Goal: Navigation & Orientation: Understand site structure

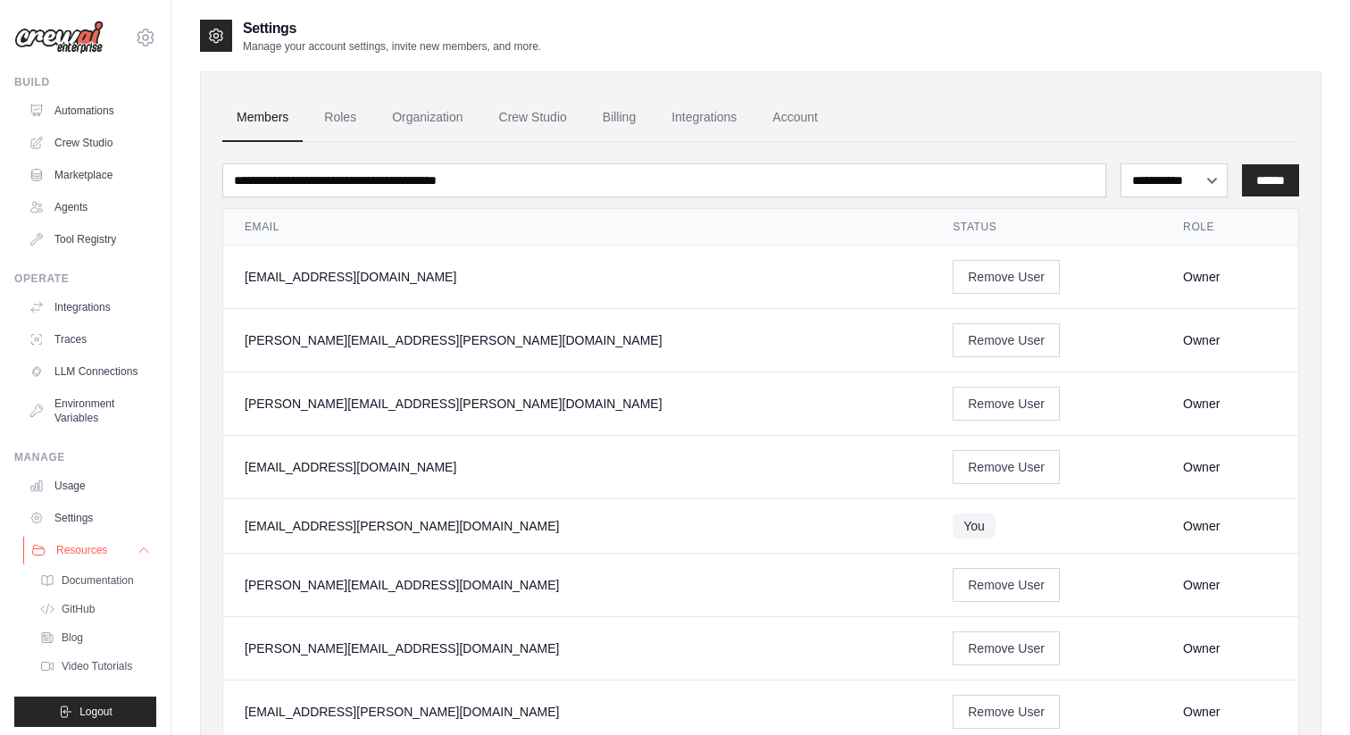
click at [146, 562] on button "Resources" at bounding box center [90, 550] width 135 height 29
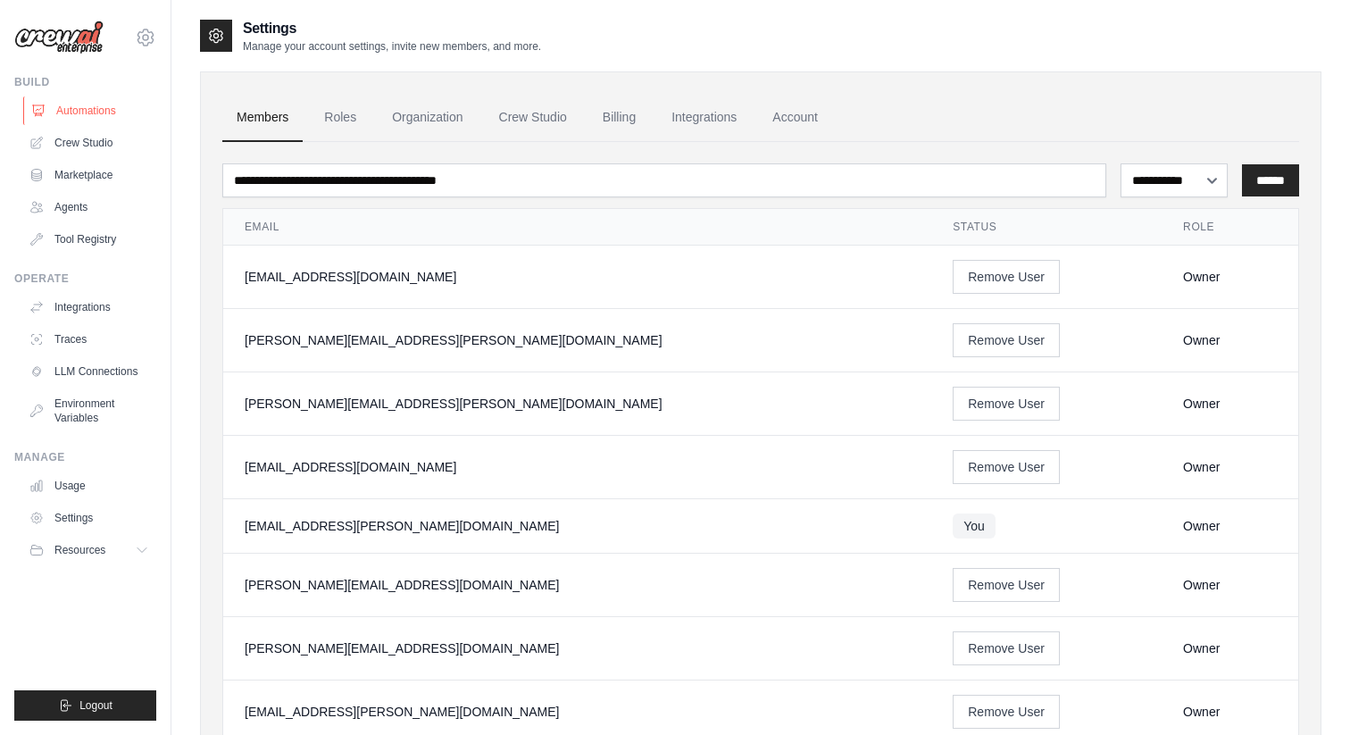
click at [116, 100] on link "Automations" at bounding box center [90, 110] width 135 height 29
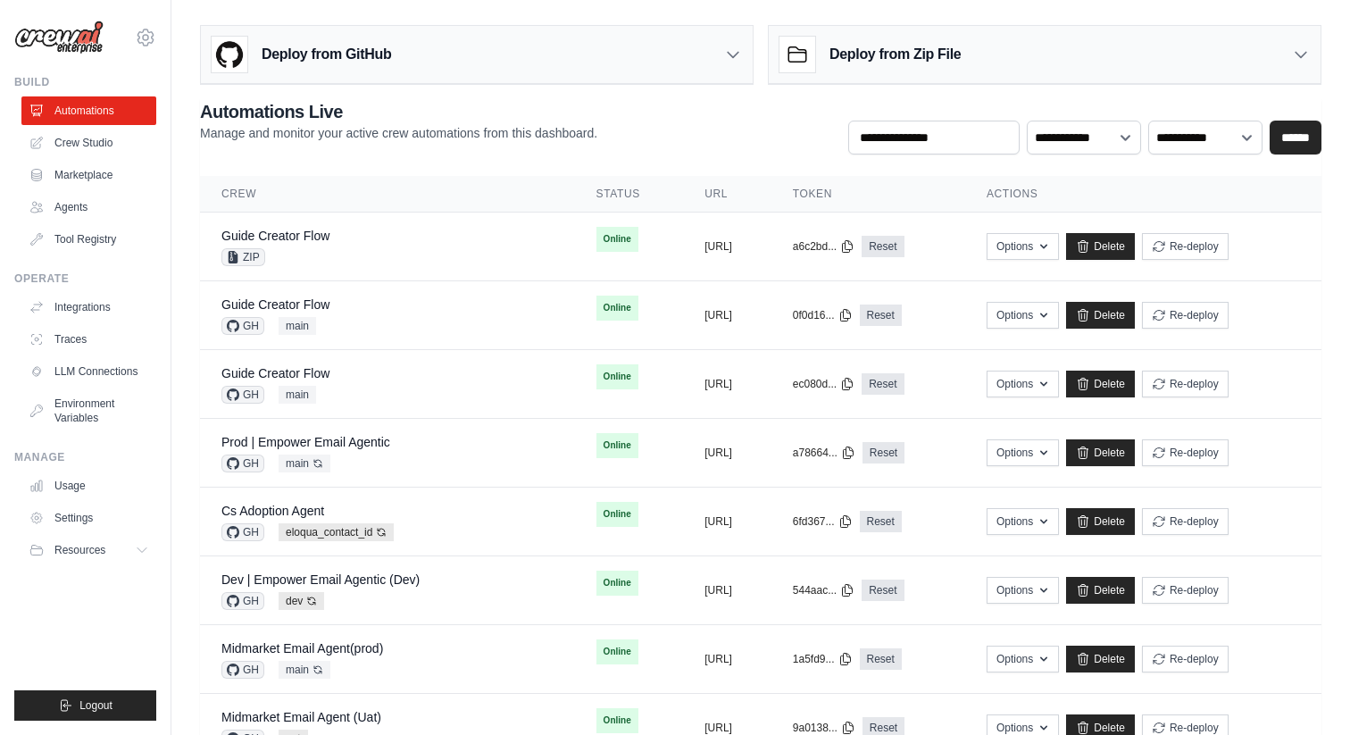
click at [447, 65] on div "Deploy from GitHub" at bounding box center [477, 55] width 552 height 58
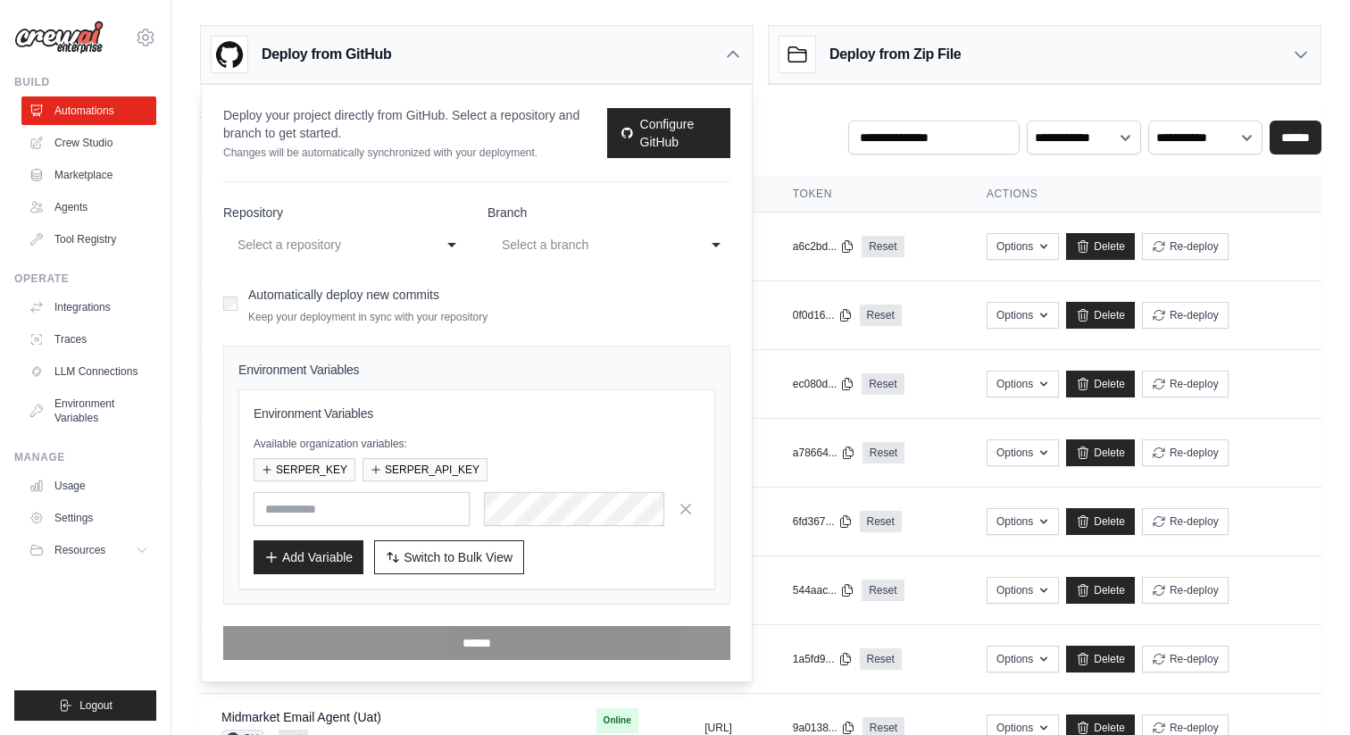
click at [674, 53] on div "Deploy from GitHub" at bounding box center [477, 55] width 552 height 58
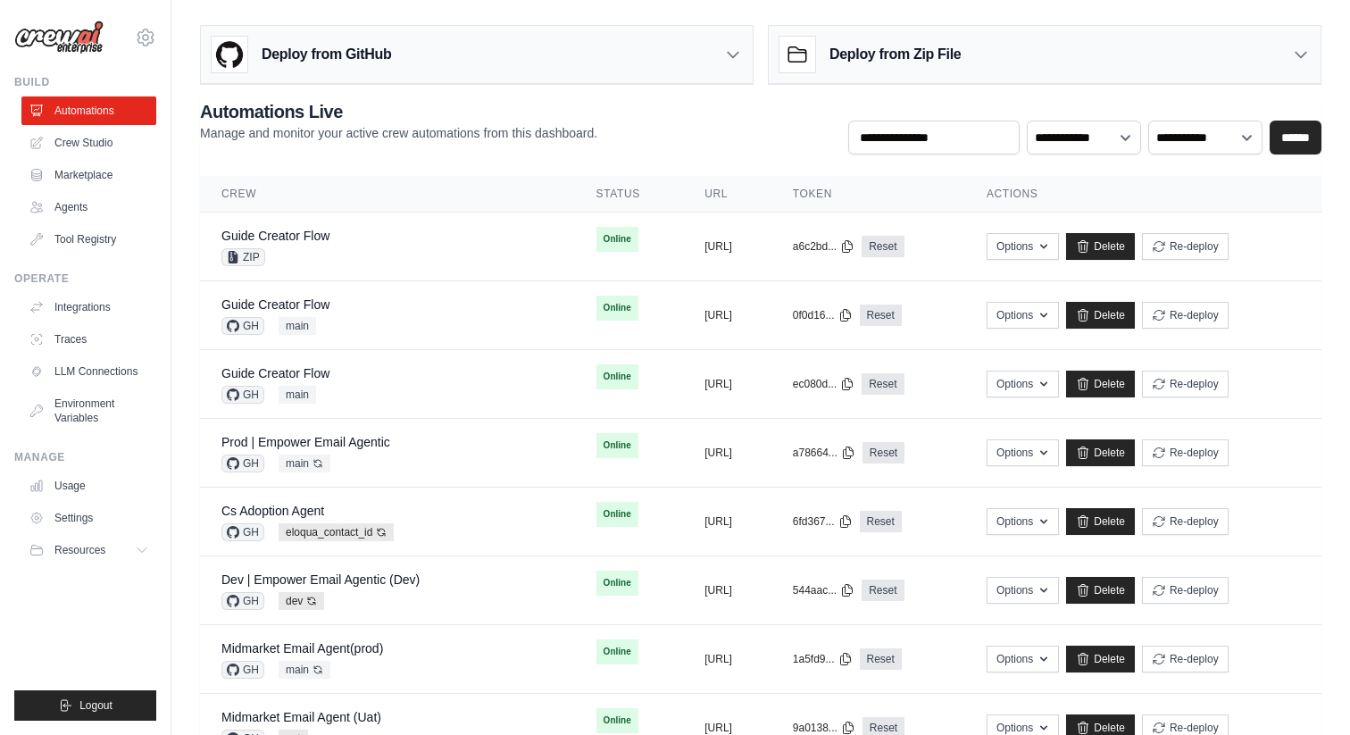
click at [980, 33] on div "Deploy from Zip File" at bounding box center [1045, 55] width 552 height 58
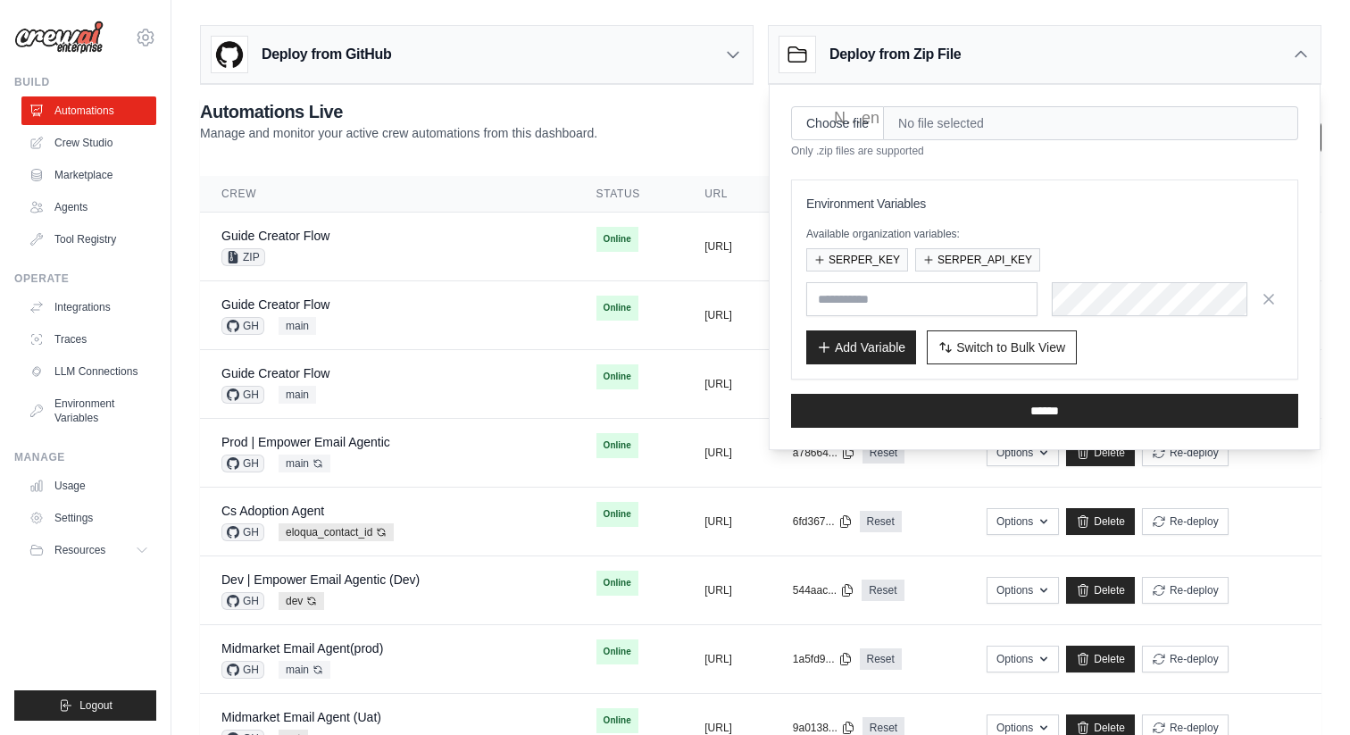
click at [949, 69] on div "Deploy from Zip File" at bounding box center [869, 55] width 181 height 36
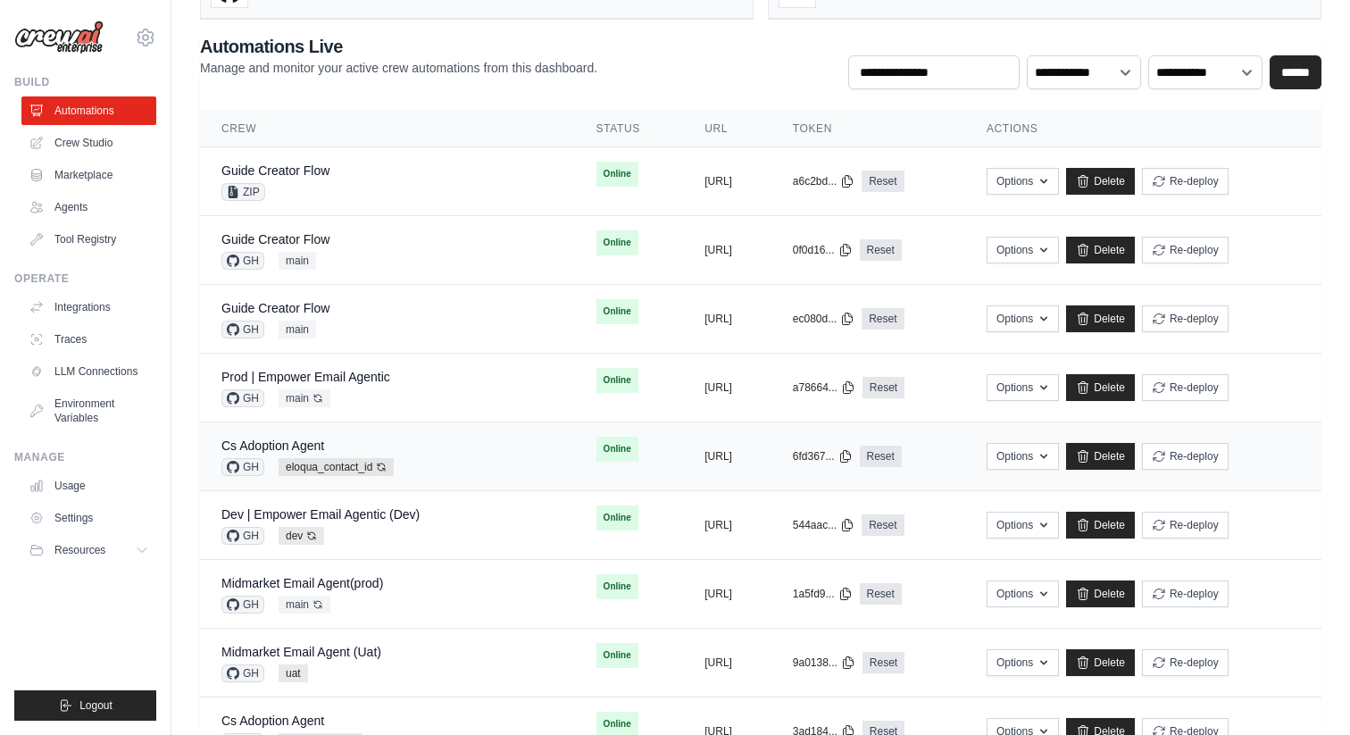
scroll to position [83, 0]
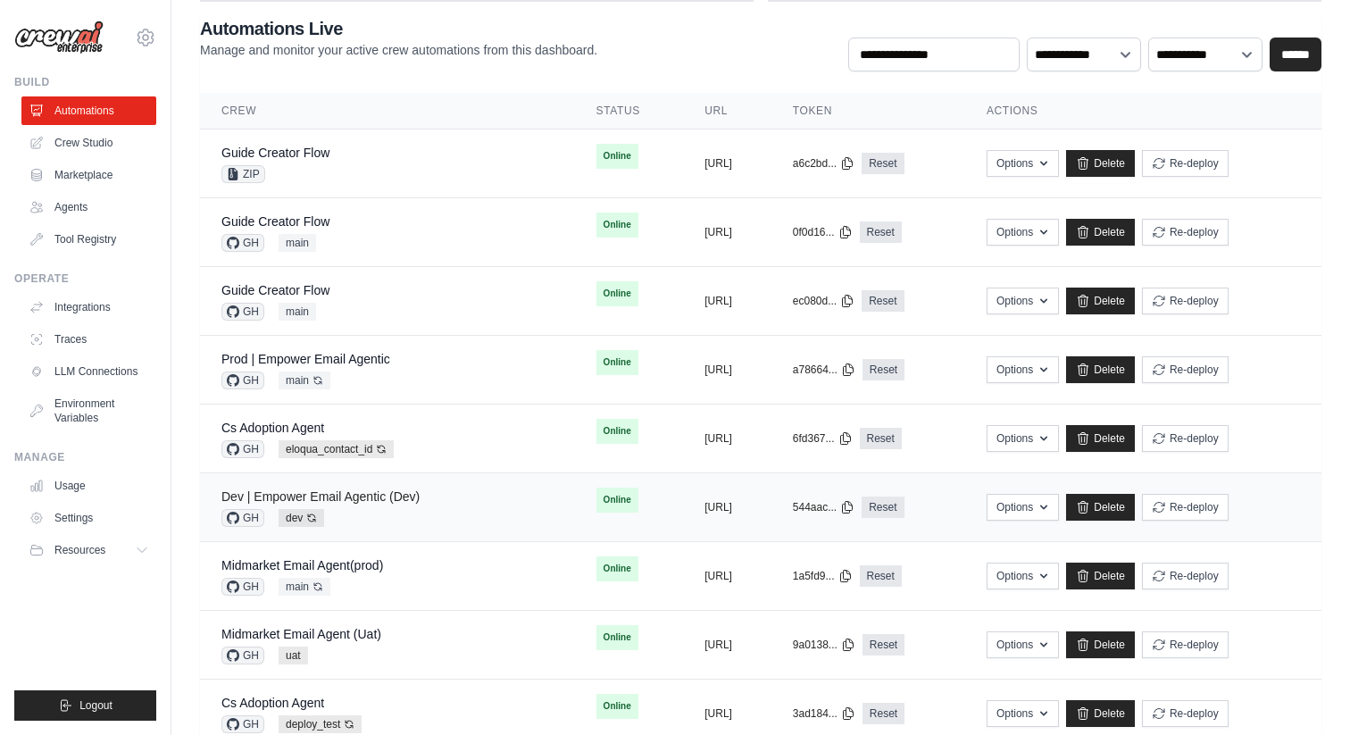
click at [397, 498] on link "Dev | Empower Email Agentic (Dev)" at bounding box center [320, 496] width 198 height 14
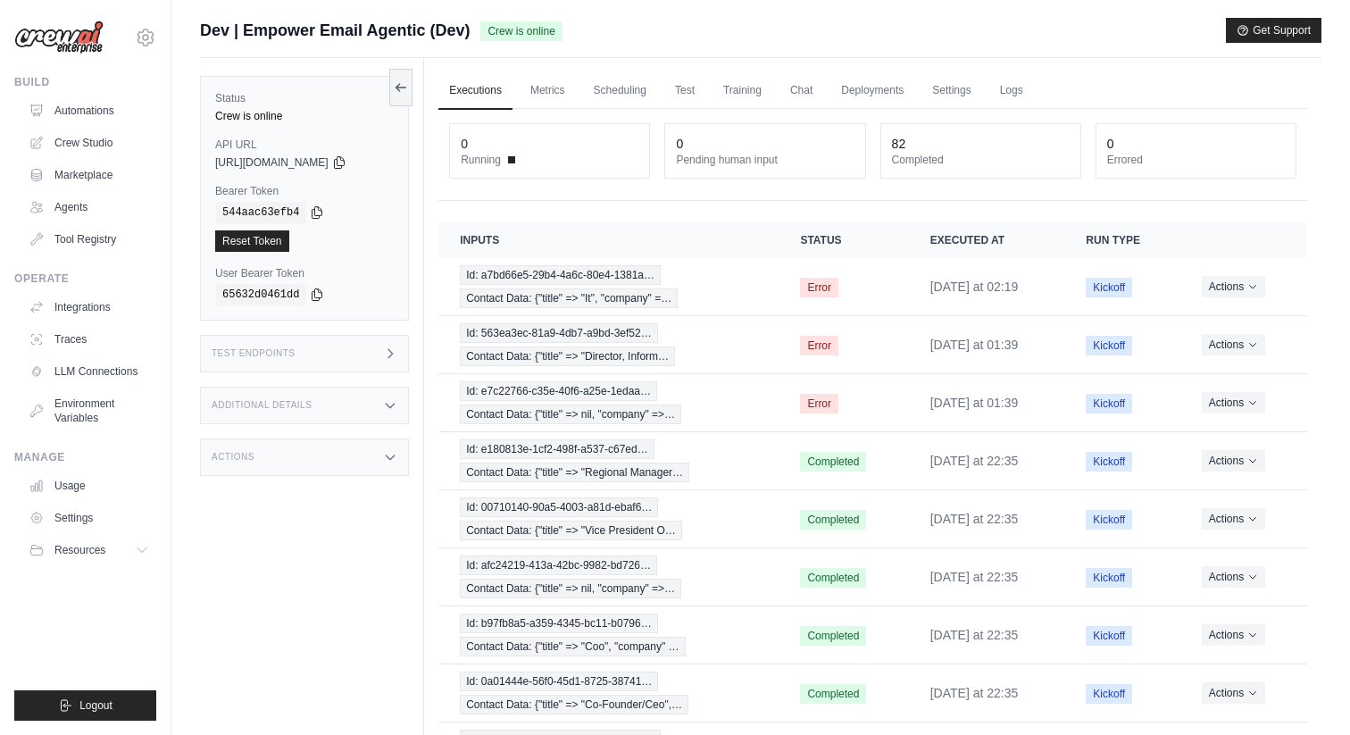
click at [354, 356] on div "Test Endpoints" at bounding box center [304, 353] width 209 height 37
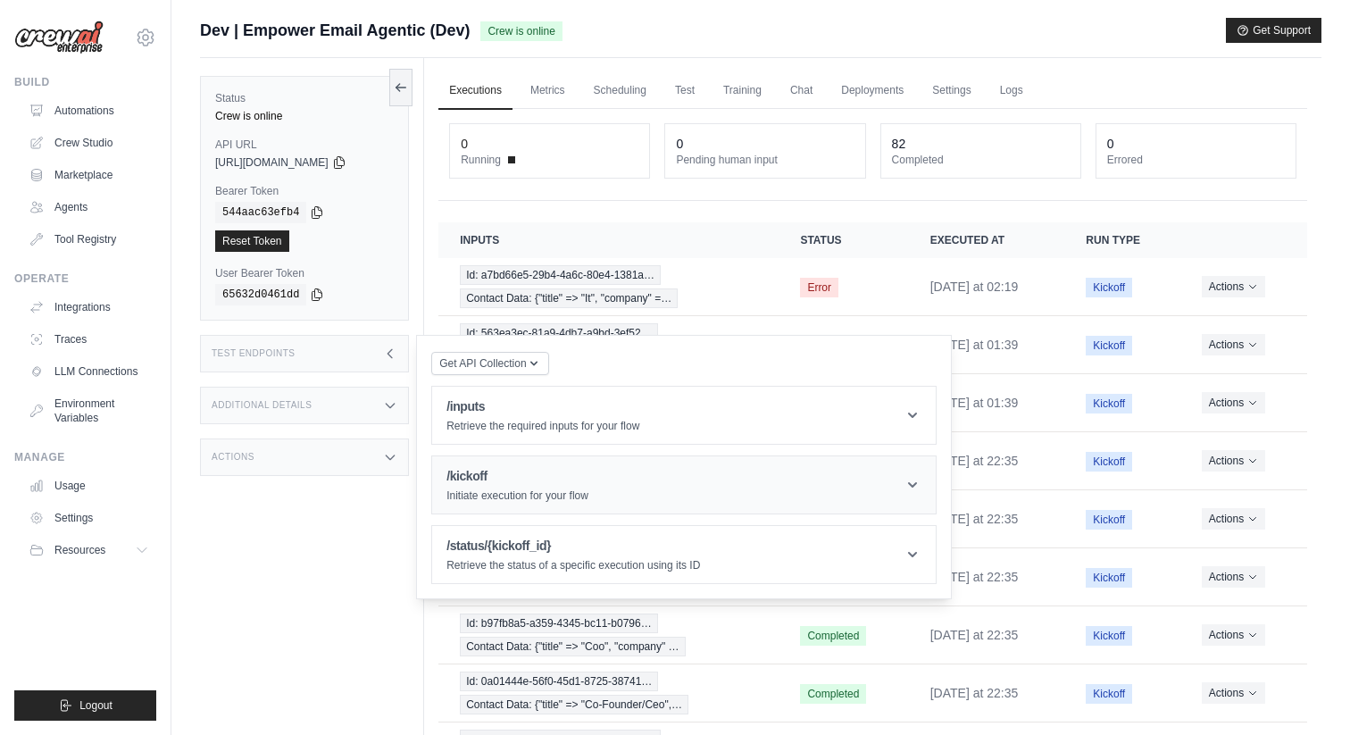
click at [539, 490] on p "Initiate execution for your flow" at bounding box center [517, 495] width 142 height 14
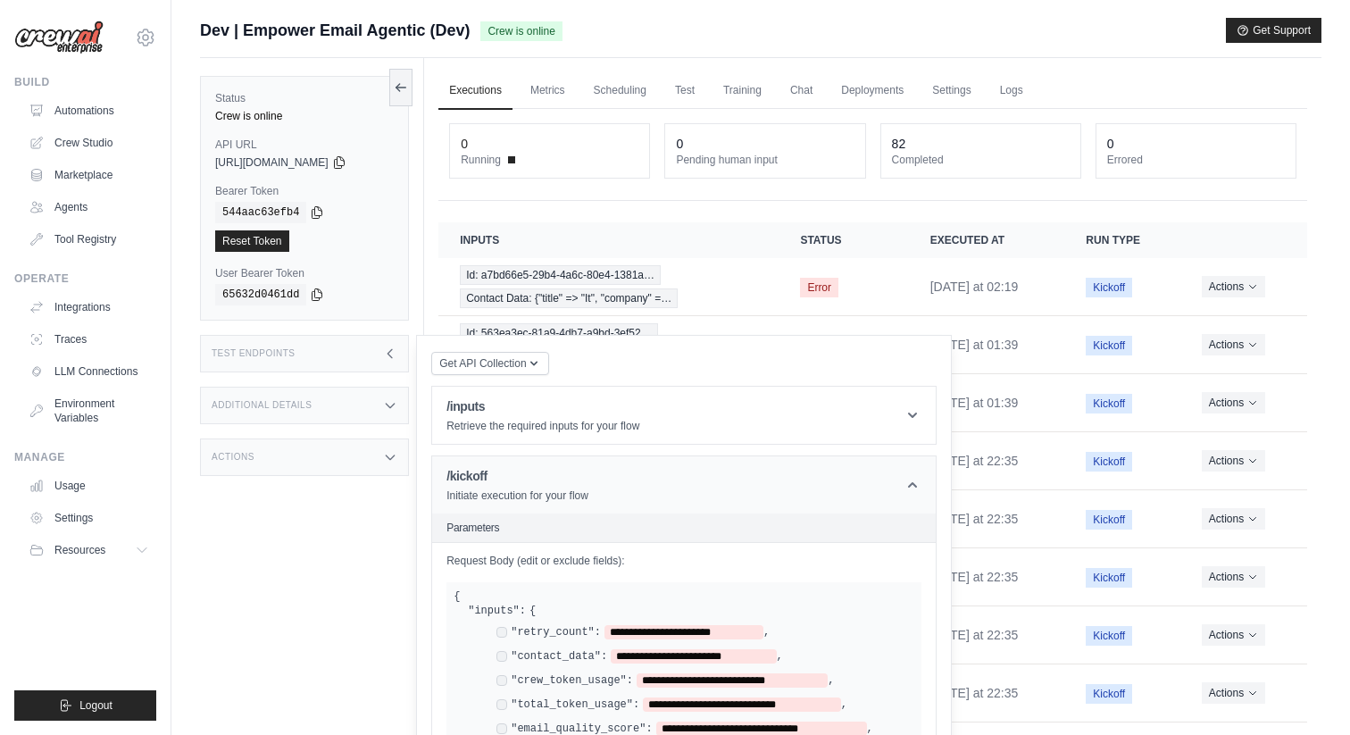
click at [539, 490] on p "Initiate execution for your flow" at bounding box center [517, 495] width 142 height 14
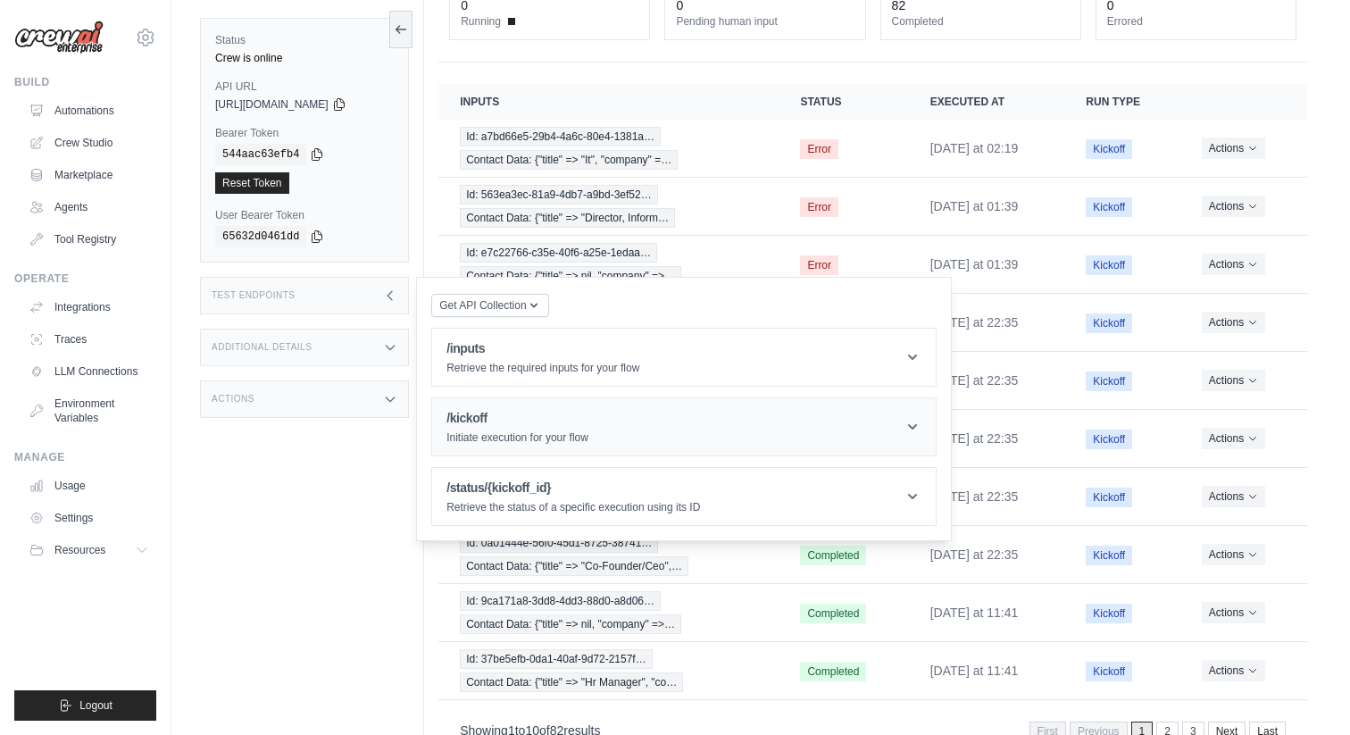
scroll to position [140, 0]
click at [582, 487] on h1 "/status/{kickoff_id}" at bounding box center [573, 487] width 254 height 18
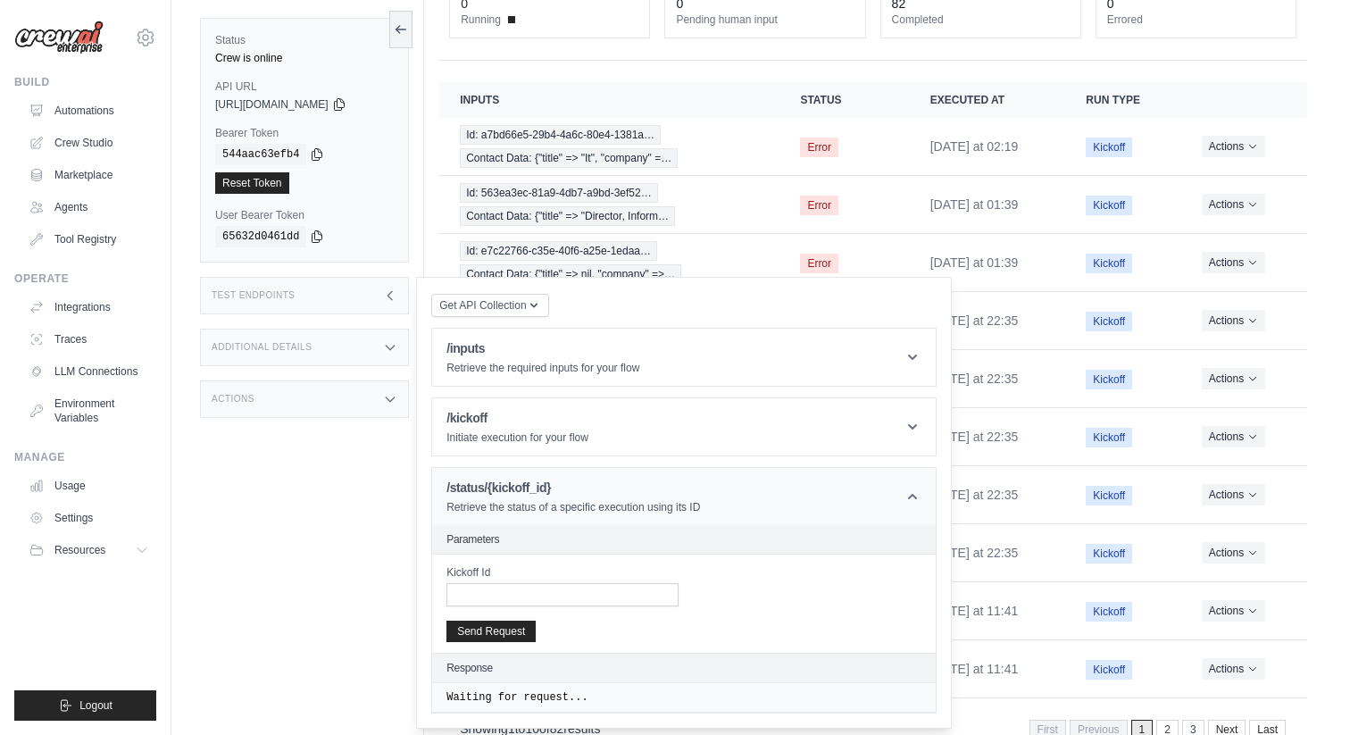
click at [604, 498] on div "/status/{kickoff_id} Retrieve the status of a specific execution using its ID" at bounding box center [573, 496] width 254 height 36
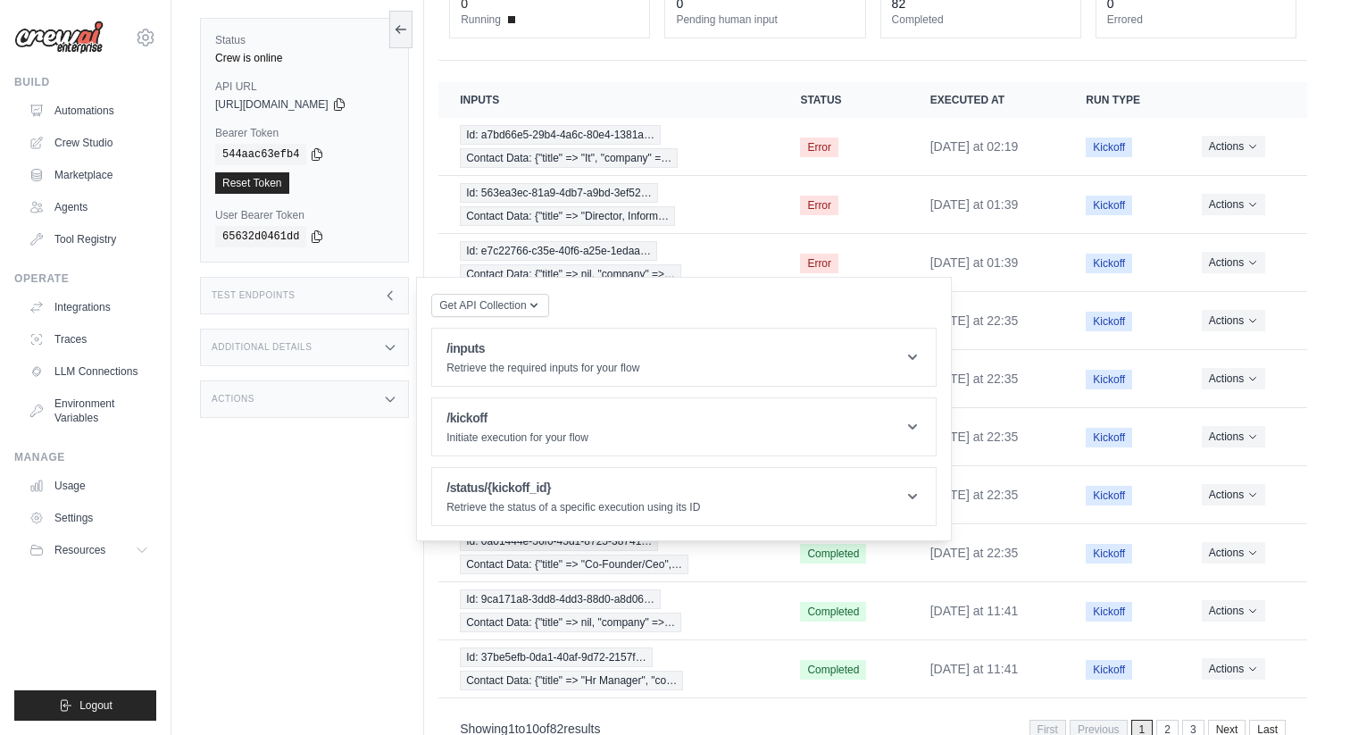
click at [379, 298] on div "Test Endpoints" at bounding box center [304, 295] width 209 height 37
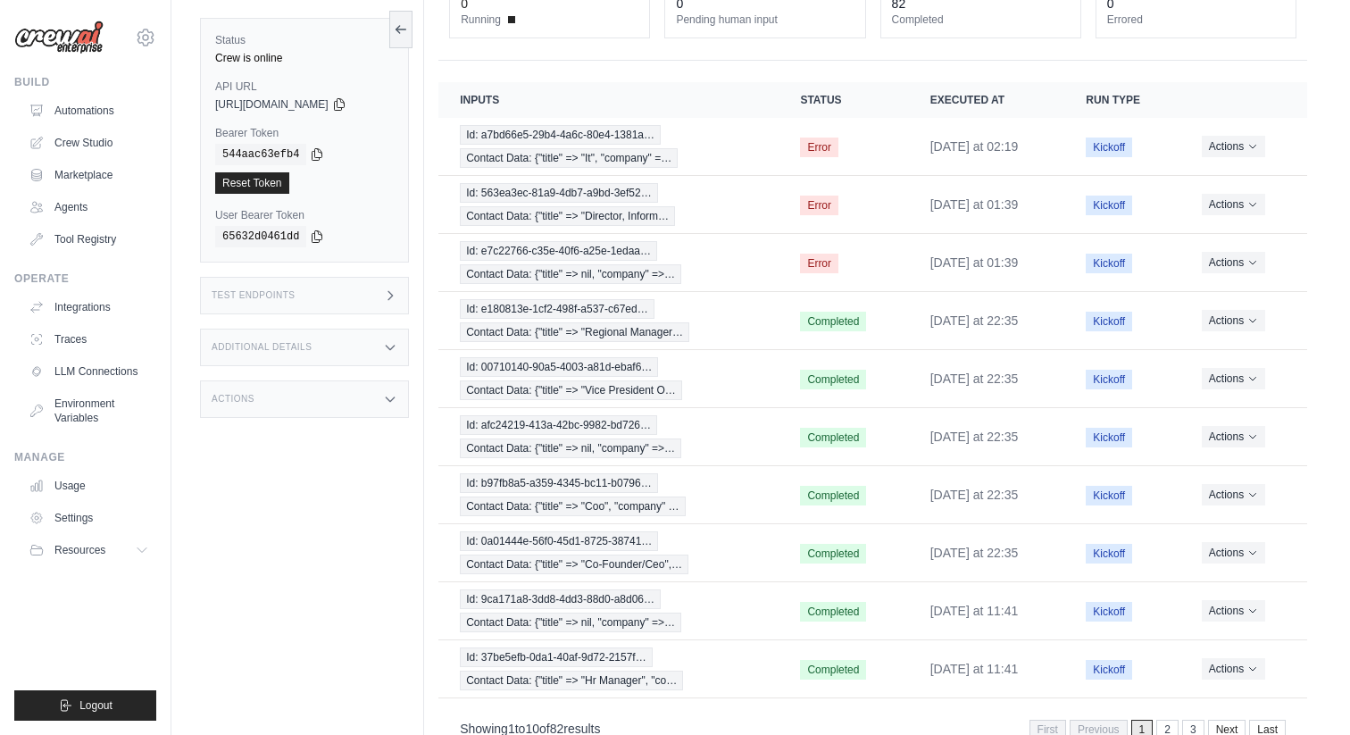
scroll to position [0, 0]
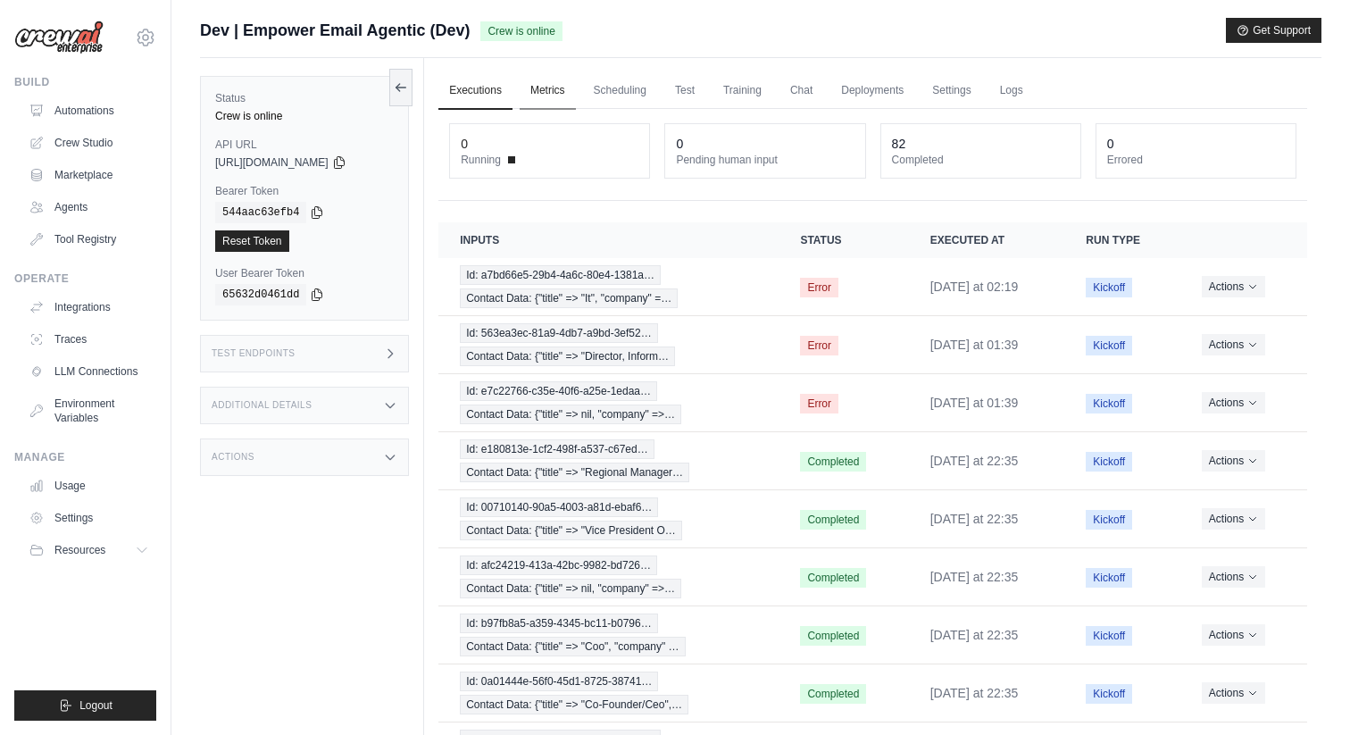
click at [553, 82] on link "Metrics" at bounding box center [548, 90] width 56 height 37
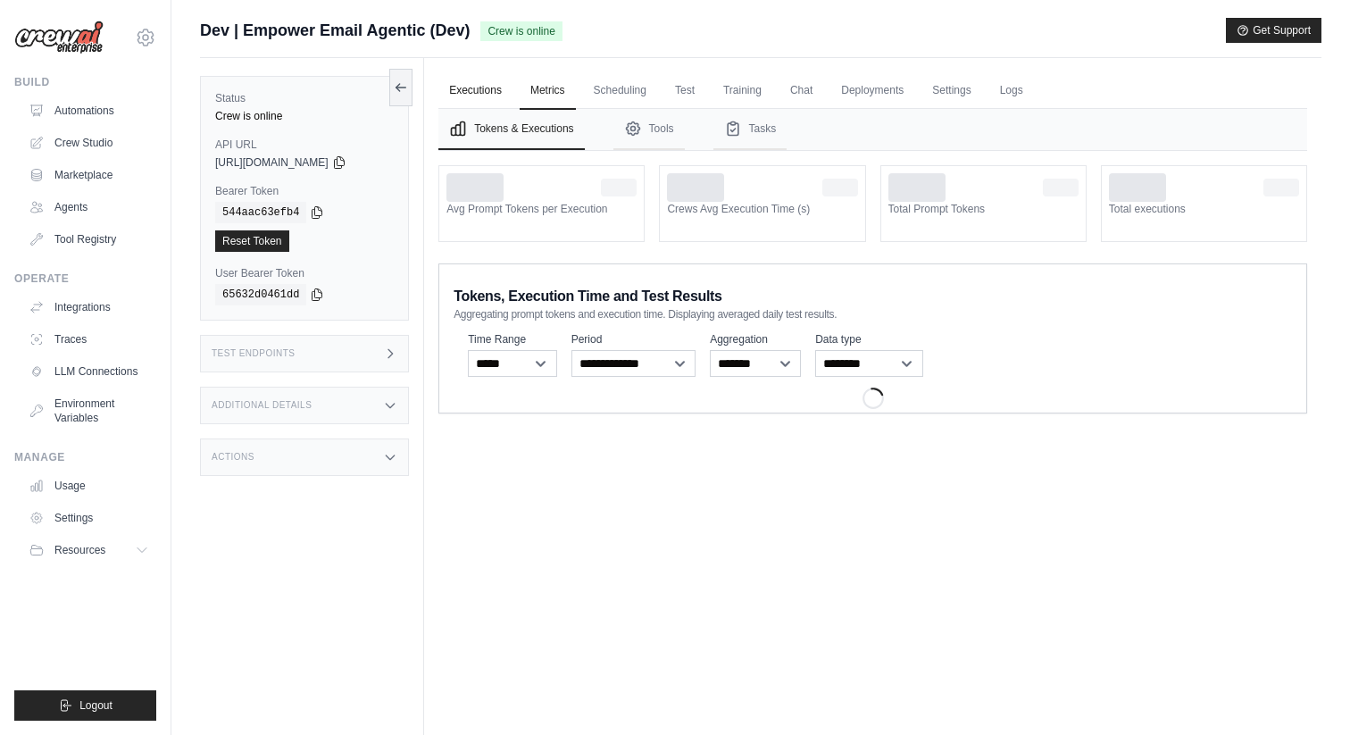
click at [453, 97] on link "Executions" at bounding box center [475, 90] width 74 height 37
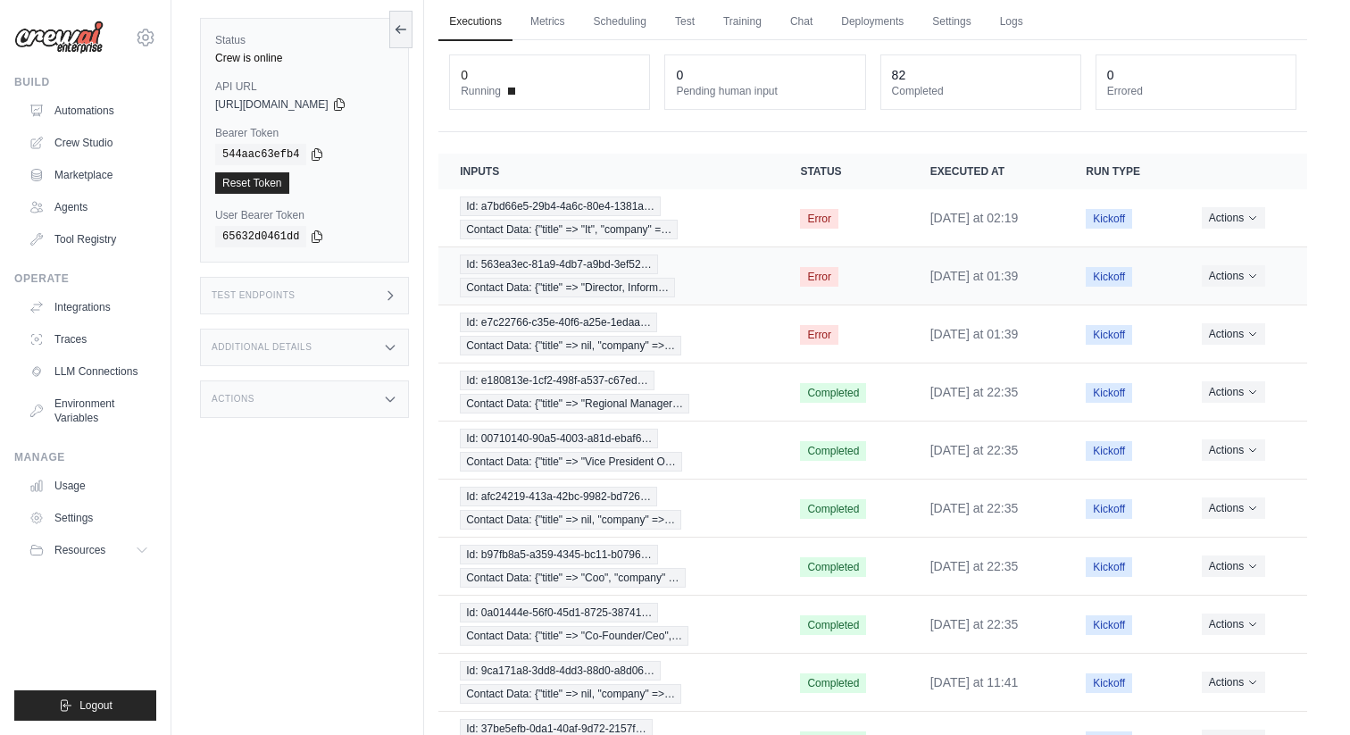
scroll to position [71, 0]
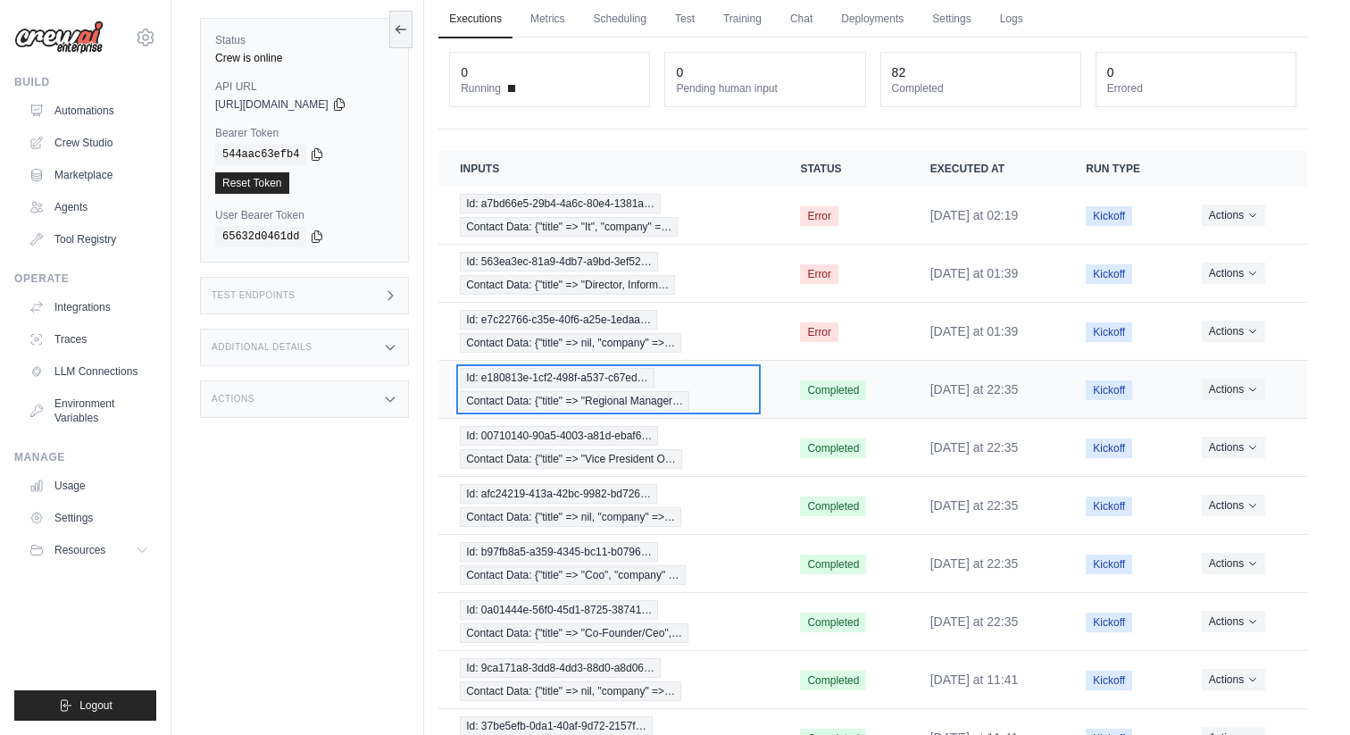
click at [653, 376] on span "Id: e180813e-1cf2-498f-a537-c67ed…" at bounding box center [557, 378] width 194 height 20
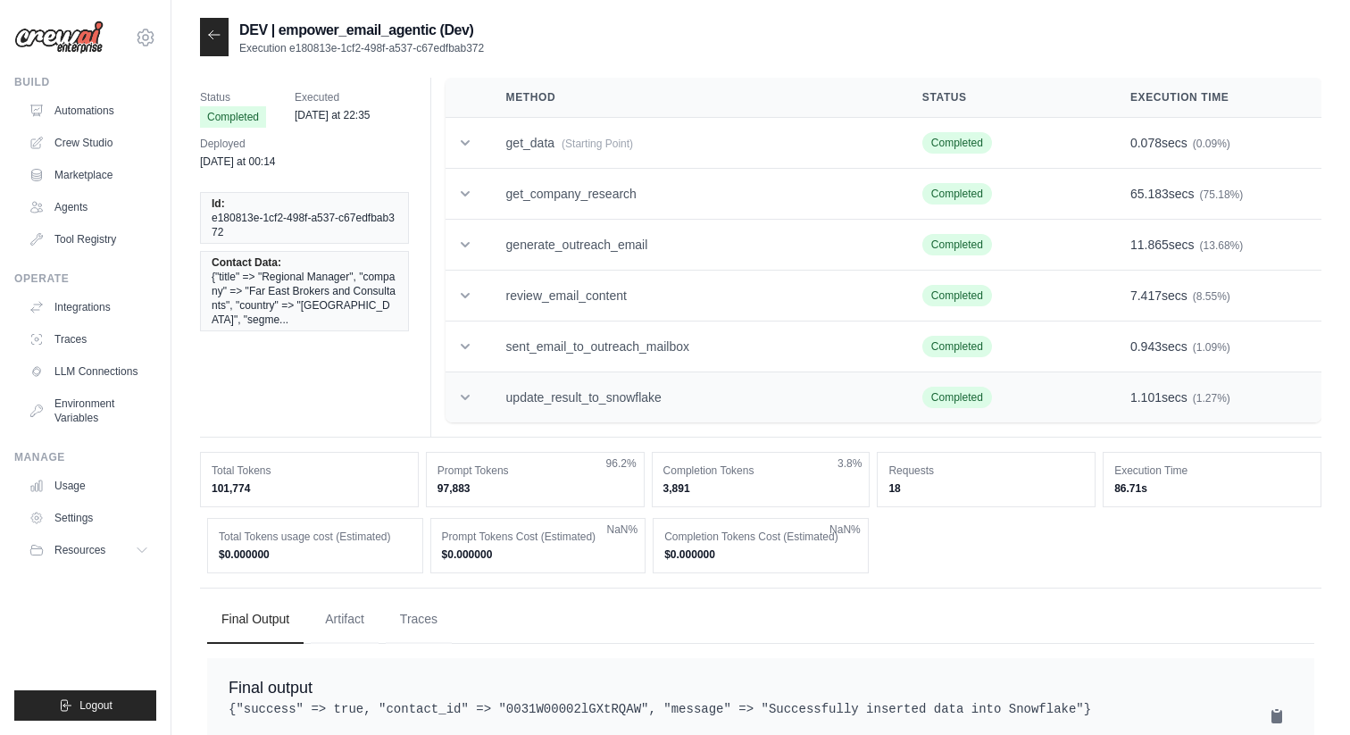
scroll to position [47, 0]
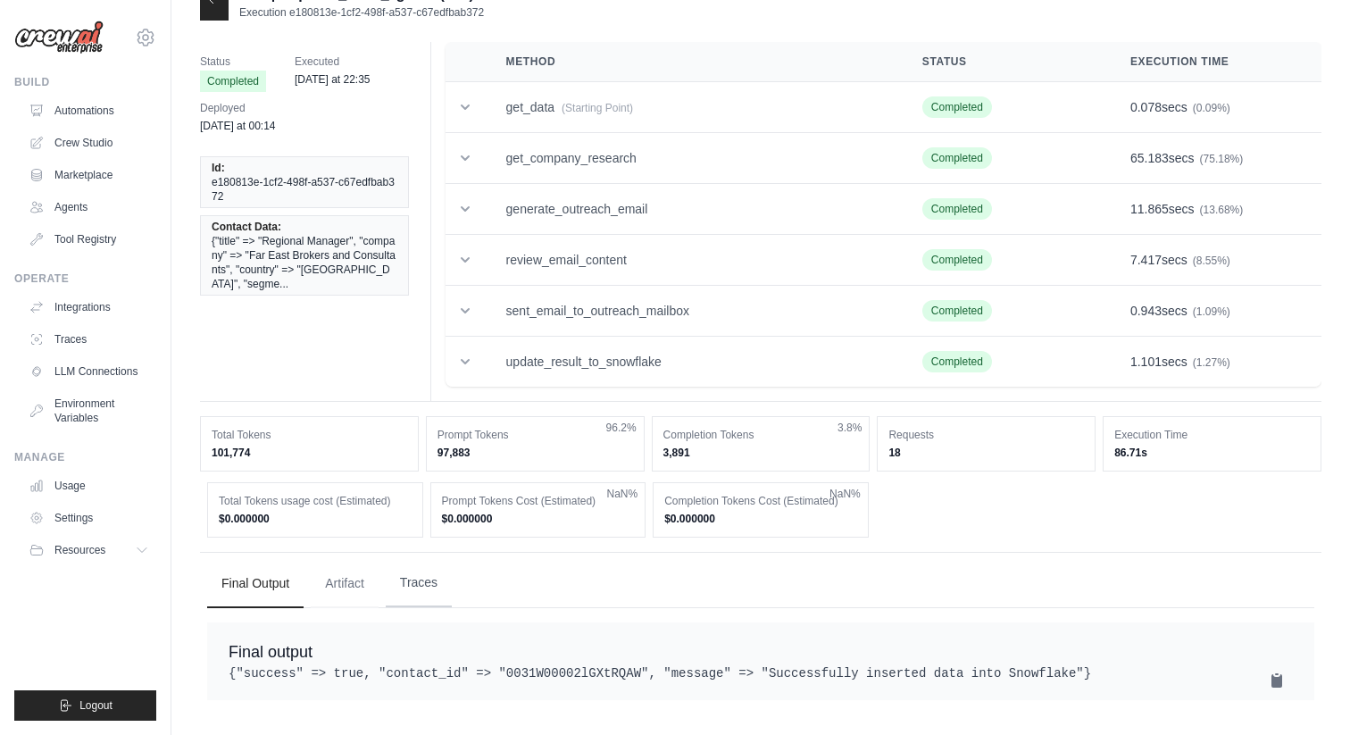
click at [407, 583] on button "Traces" at bounding box center [419, 583] width 66 height 48
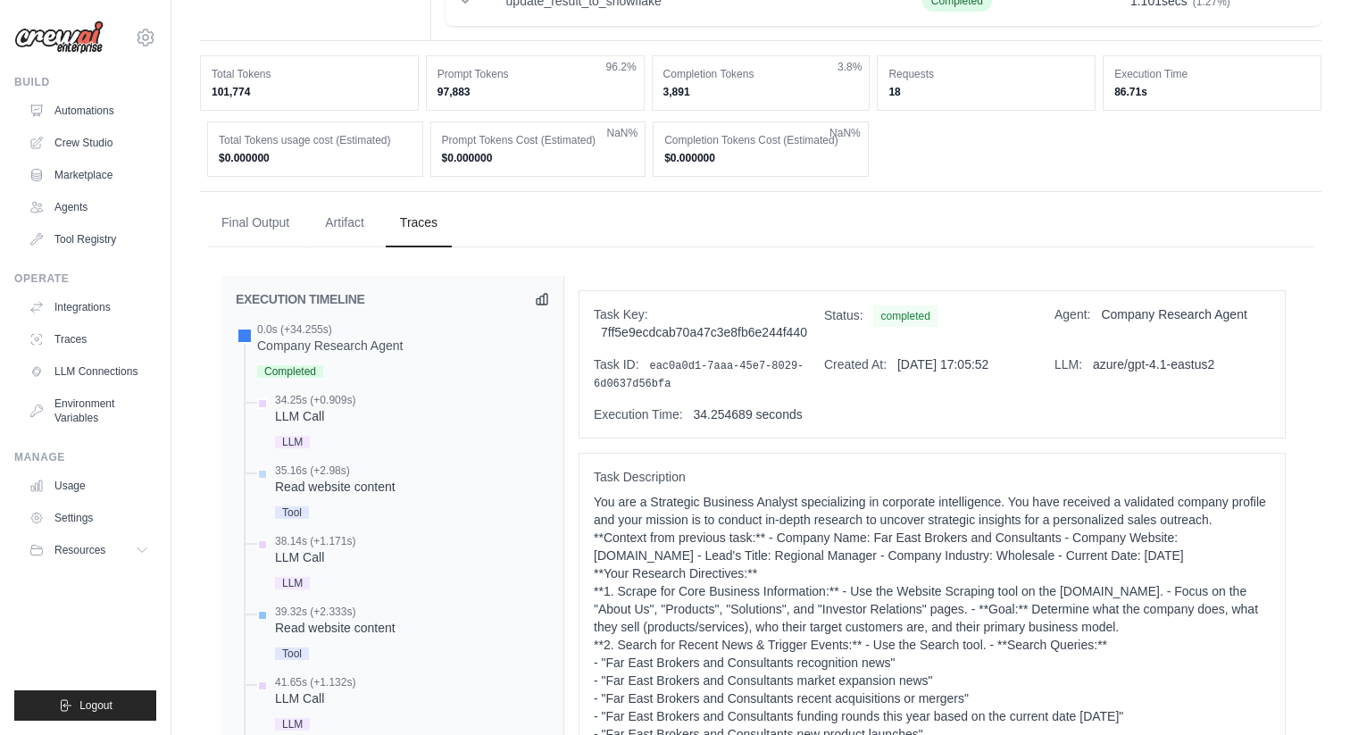
scroll to position [0, 0]
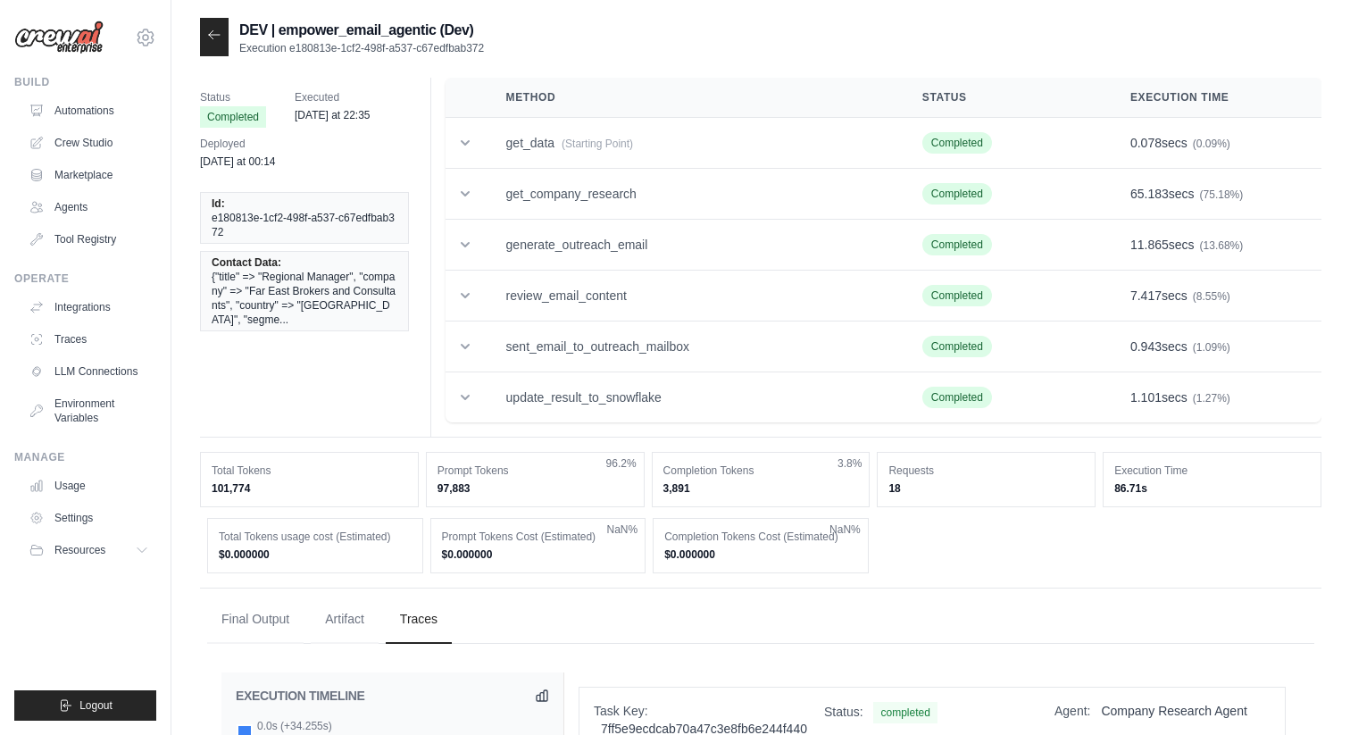
click at [212, 45] on div at bounding box center [214, 37] width 29 height 38
click at [211, 24] on div at bounding box center [214, 37] width 29 height 38
click at [211, 29] on icon at bounding box center [214, 35] width 14 height 14
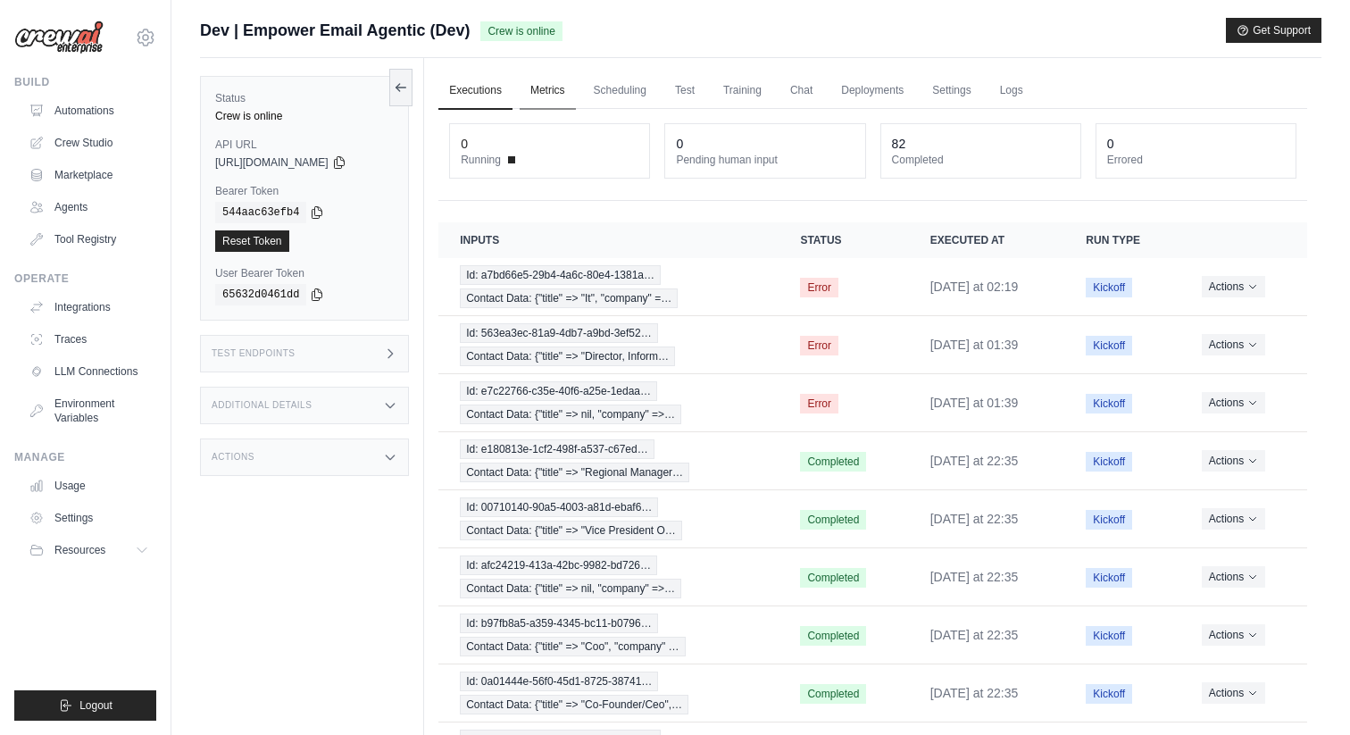
click at [541, 89] on link "Metrics" at bounding box center [548, 90] width 56 height 37
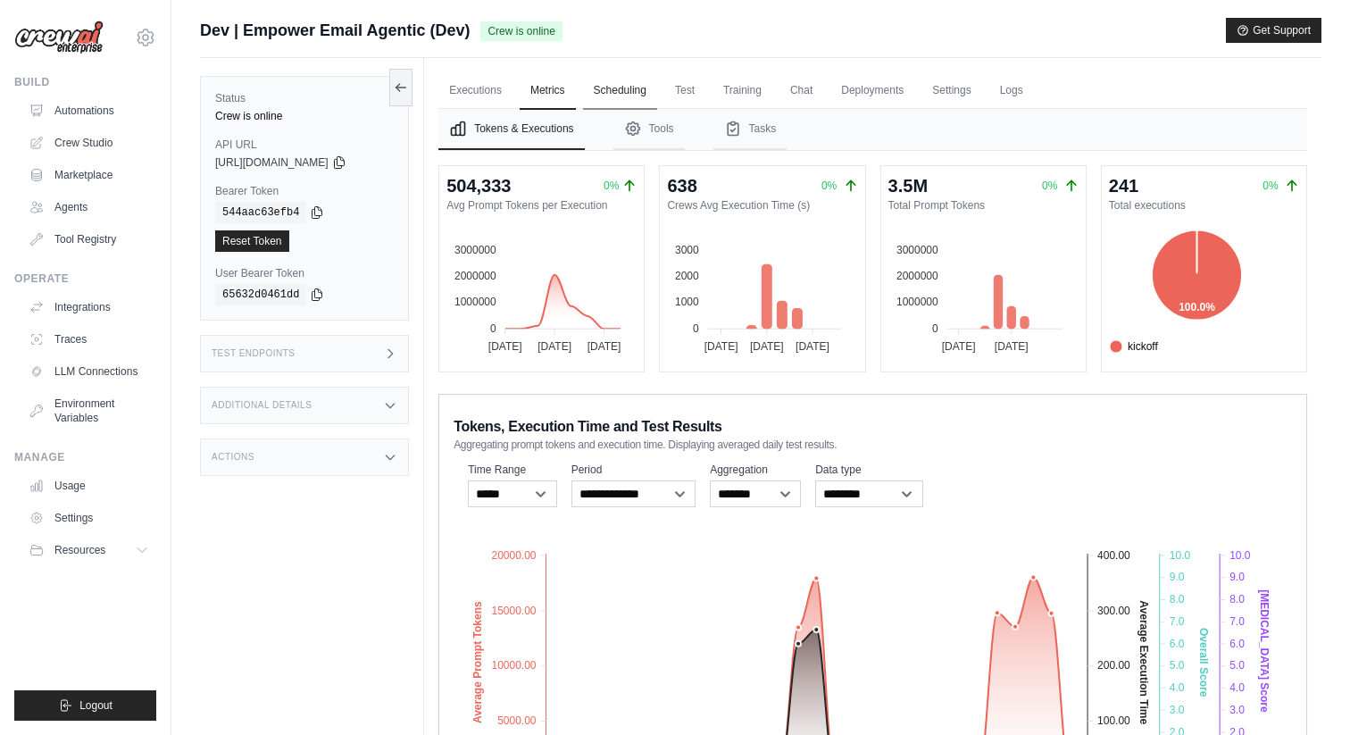
click at [629, 94] on link "Scheduling" at bounding box center [620, 90] width 74 height 37
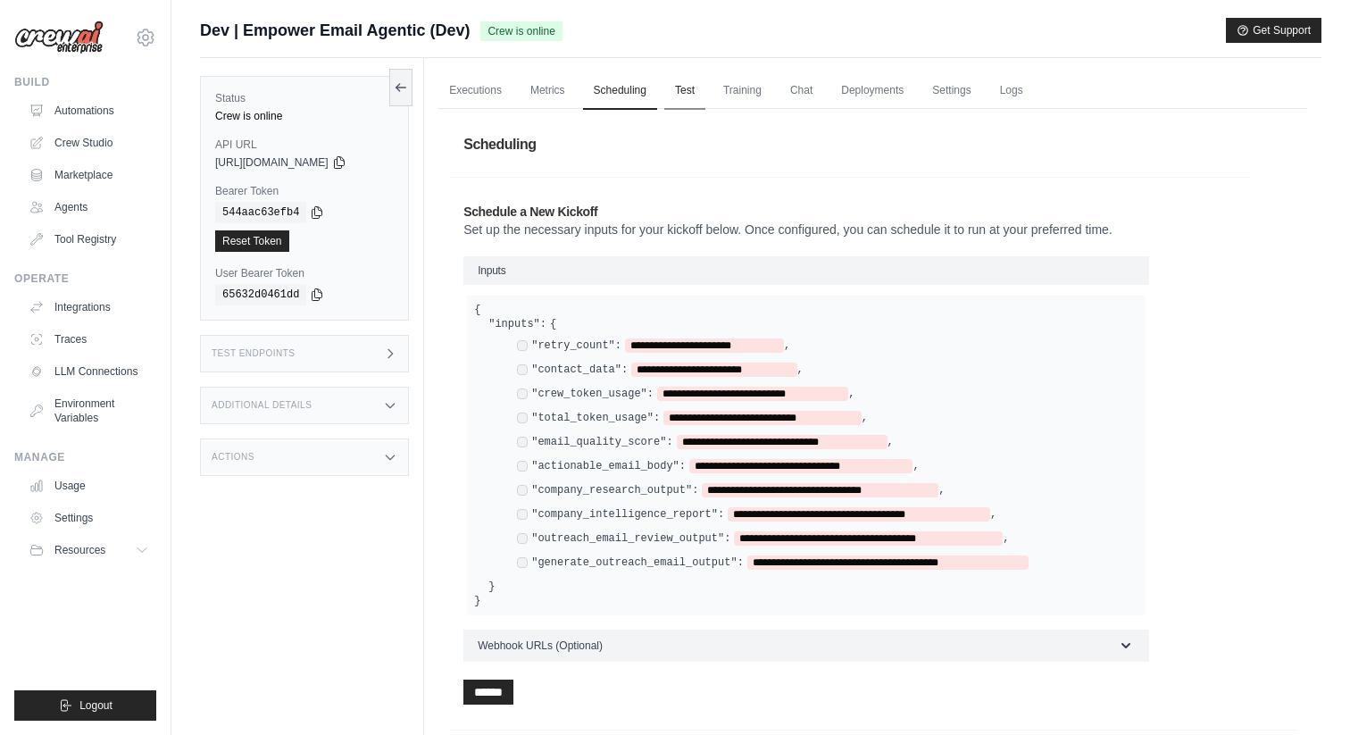
click at [678, 90] on link "Test" at bounding box center [684, 90] width 41 height 37
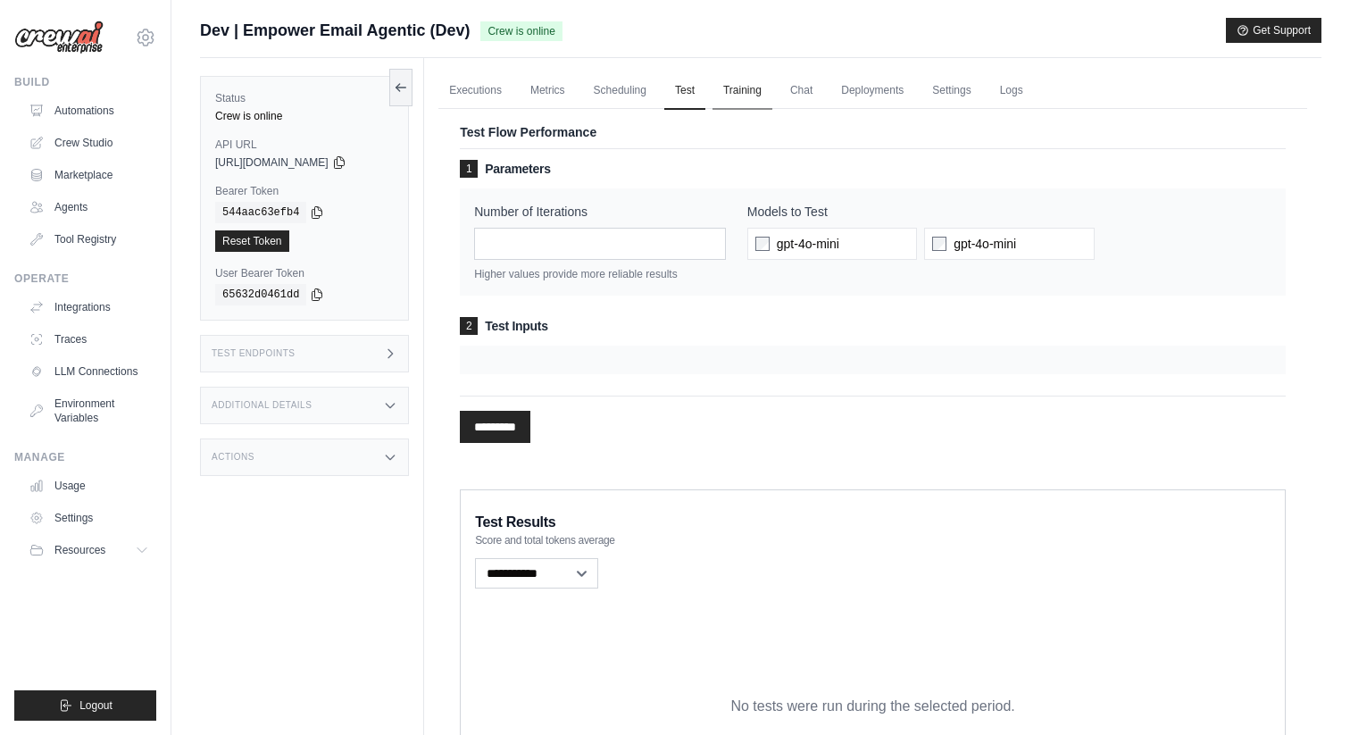
click at [730, 83] on link "Training" at bounding box center [742, 90] width 60 height 37
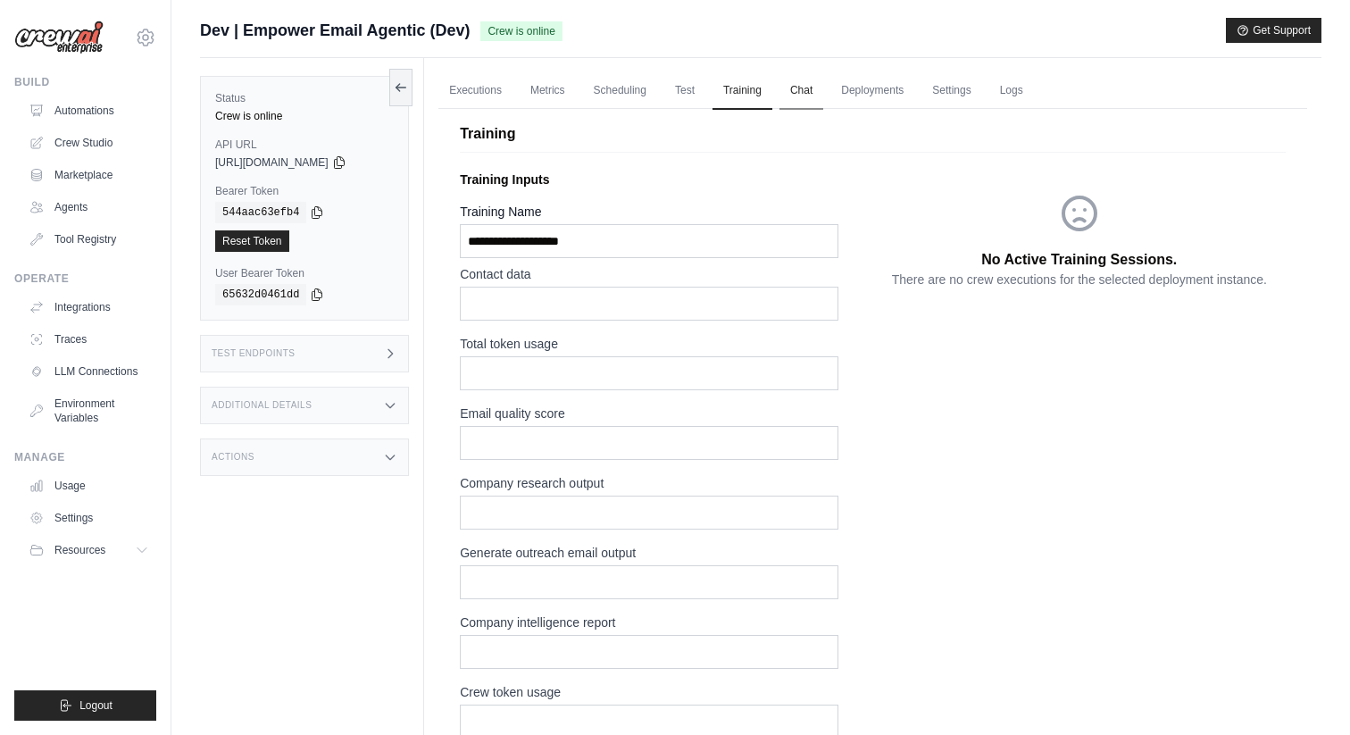
click at [809, 92] on link "Chat" at bounding box center [801, 90] width 44 height 37
click at [864, 103] on link "Deployments" at bounding box center [872, 90] width 84 height 37
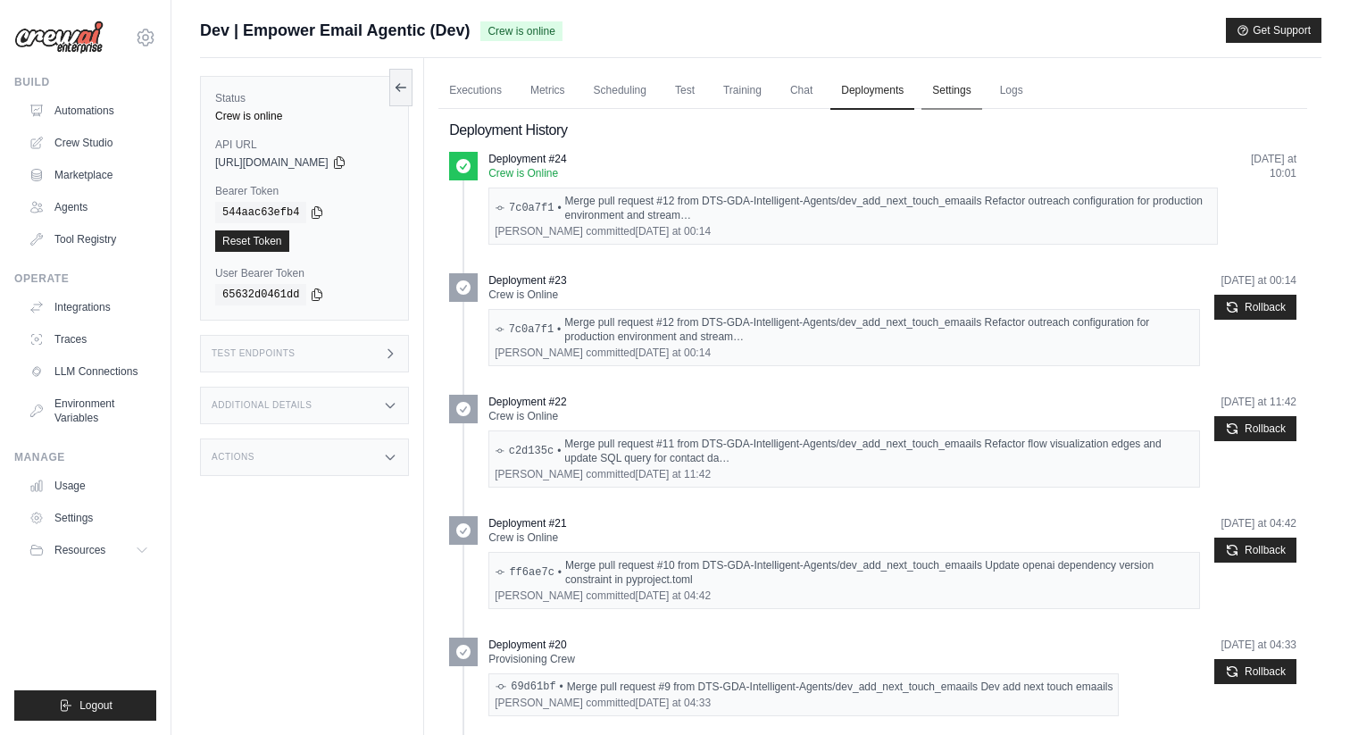
click at [944, 92] on link "Settings" at bounding box center [951, 90] width 60 height 37
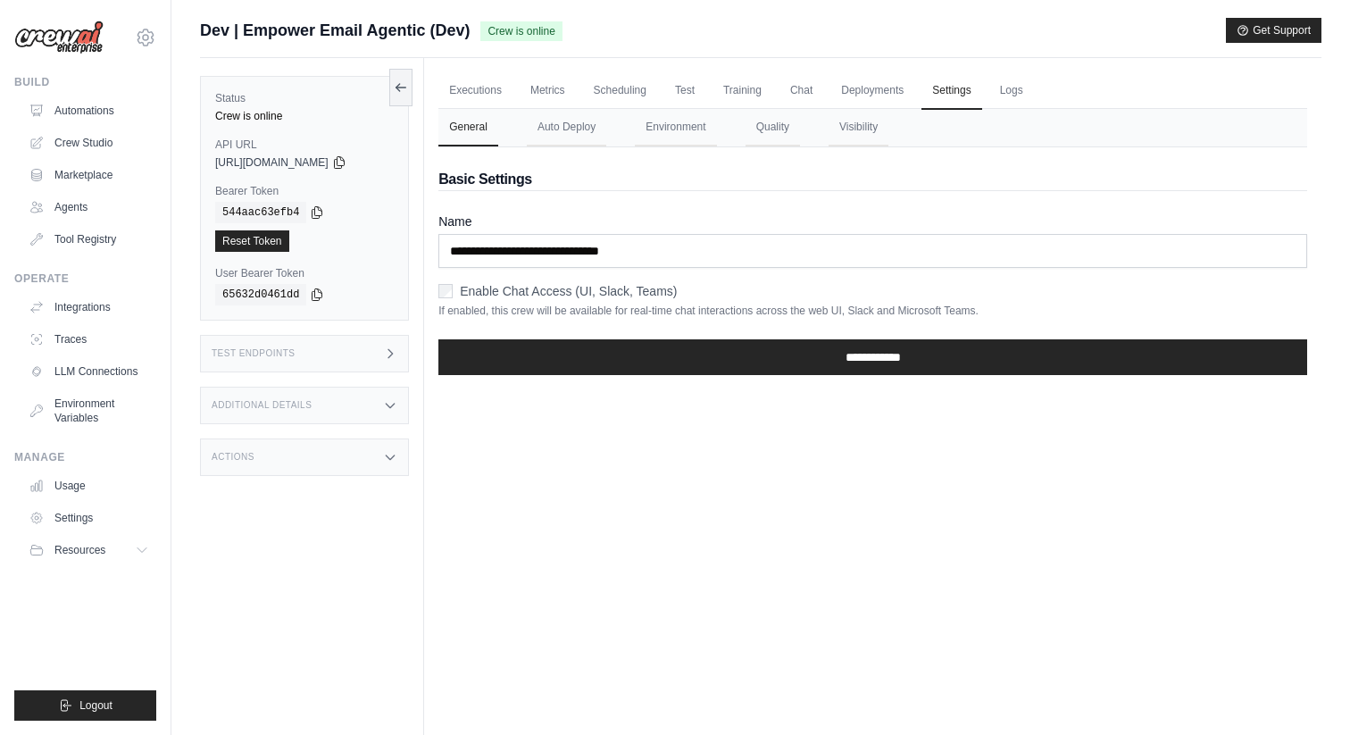
click at [580, 146] on div "General Auto Deploy Environment Quality Visibility" at bounding box center [872, 128] width 869 height 38
click at [567, 129] on button "Auto Deploy" at bounding box center [566, 127] width 79 height 37
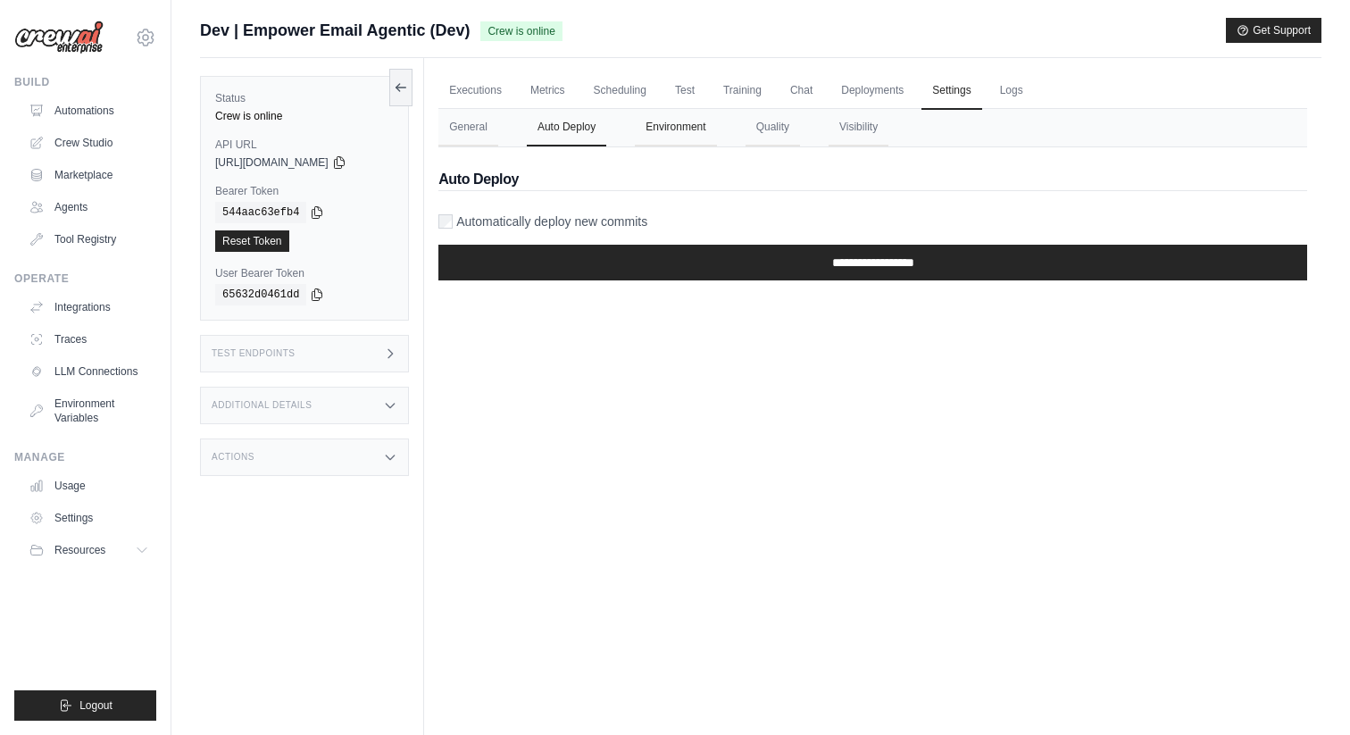
click at [690, 136] on button "Environment" at bounding box center [675, 127] width 81 height 37
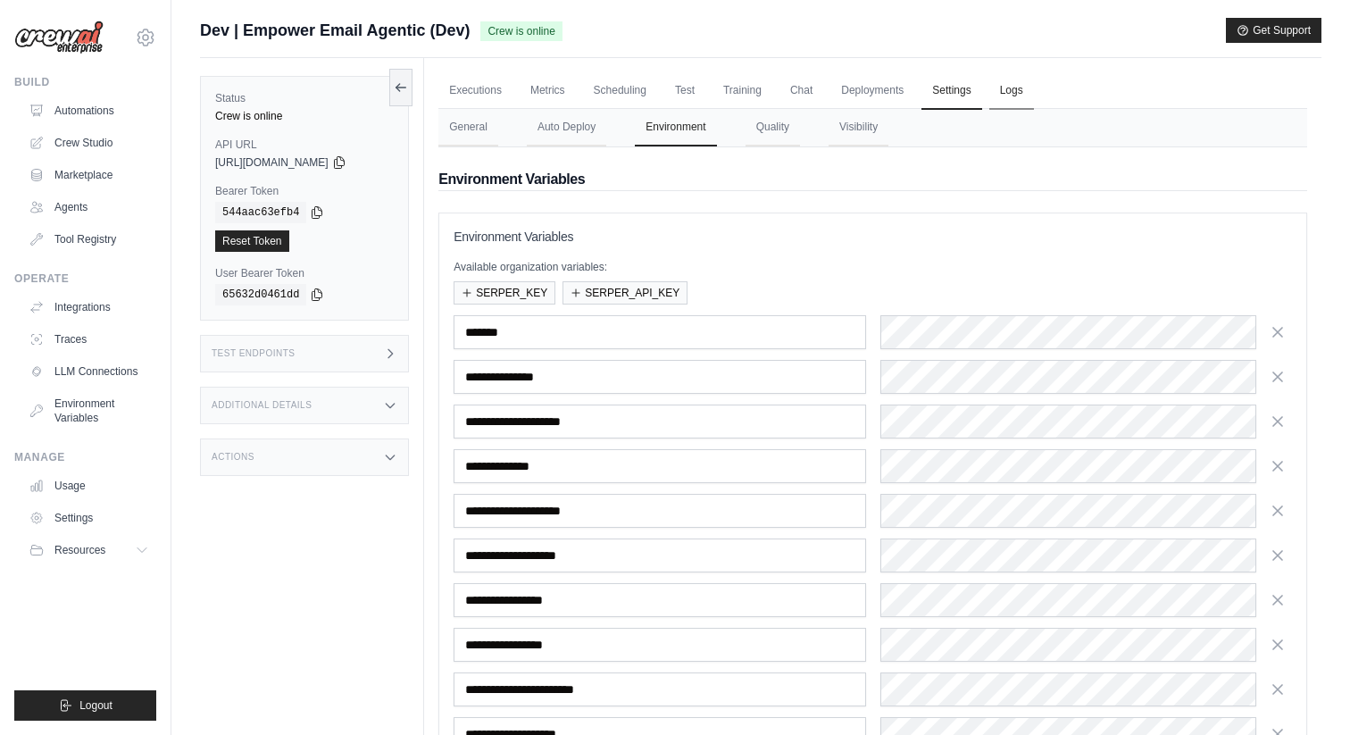
click at [1021, 83] on link "Logs" at bounding box center [1011, 90] width 45 height 37
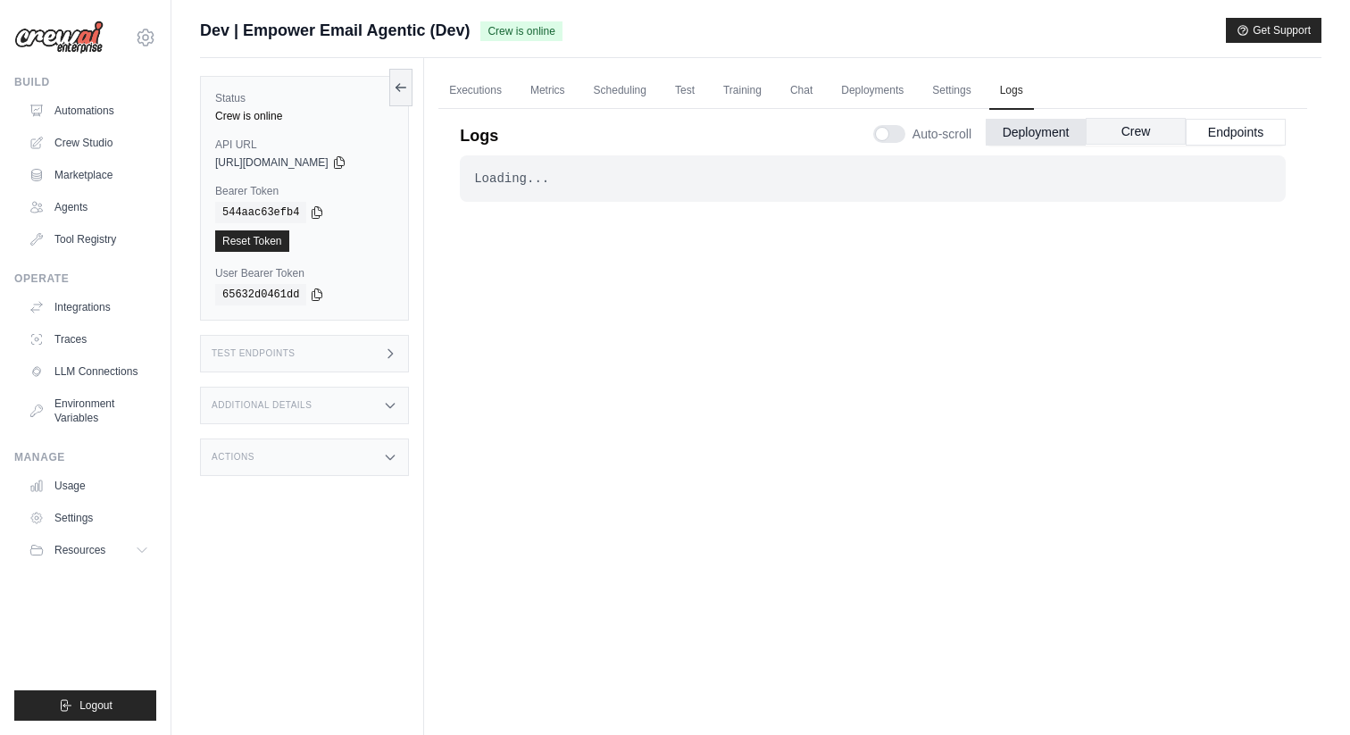
click at [1156, 132] on button "Crew" at bounding box center [1136, 131] width 100 height 27
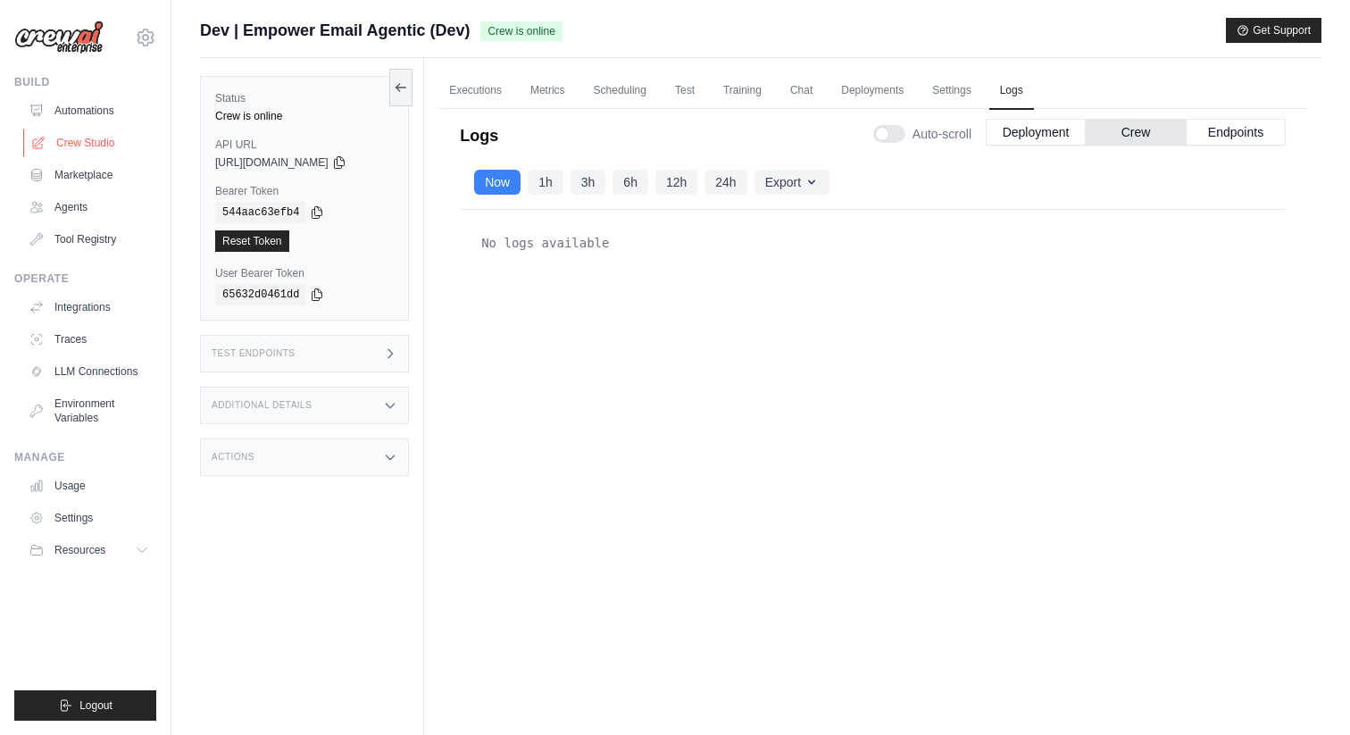
click at [105, 137] on link "Crew Studio" at bounding box center [90, 143] width 135 height 29
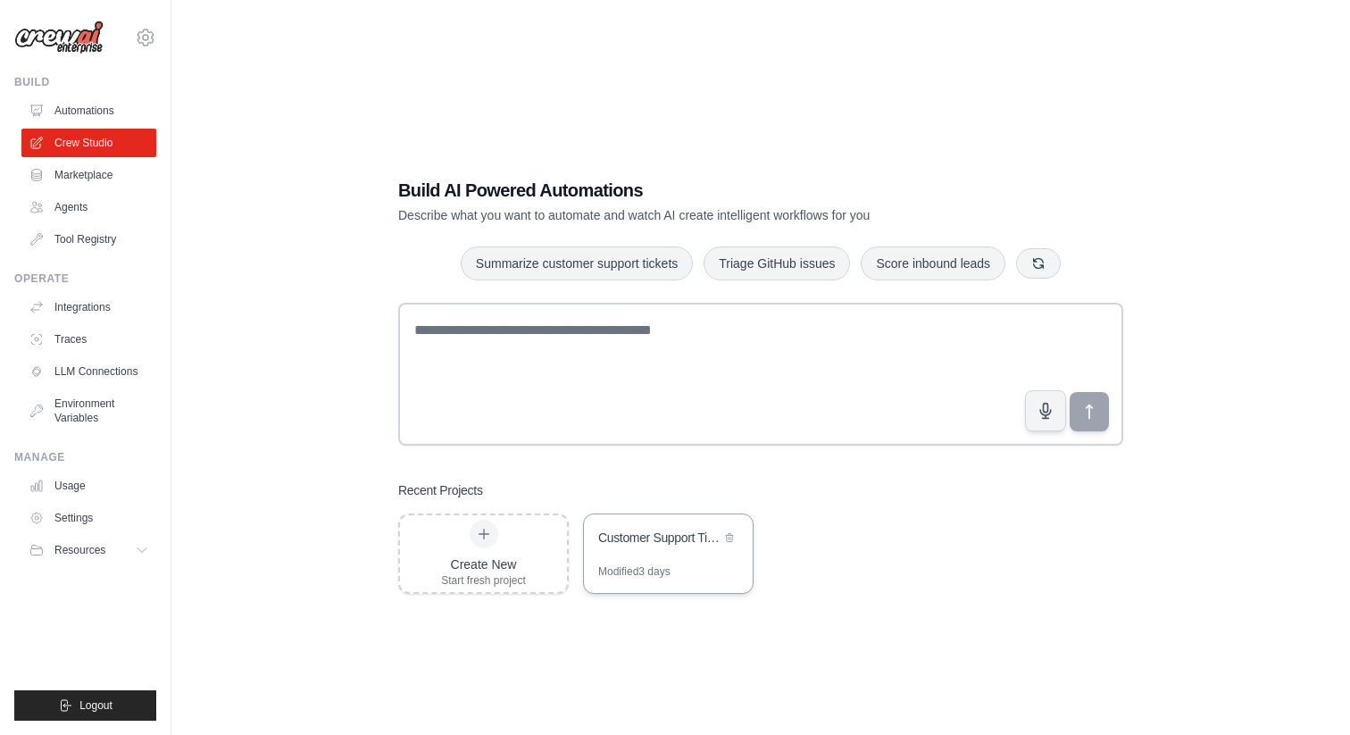
click at [669, 564] on div "Modified 3 days" at bounding box center [634, 571] width 72 height 14
click at [80, 177] on link "Marketplace" at bounding box center [90, 175] width 135 height 29
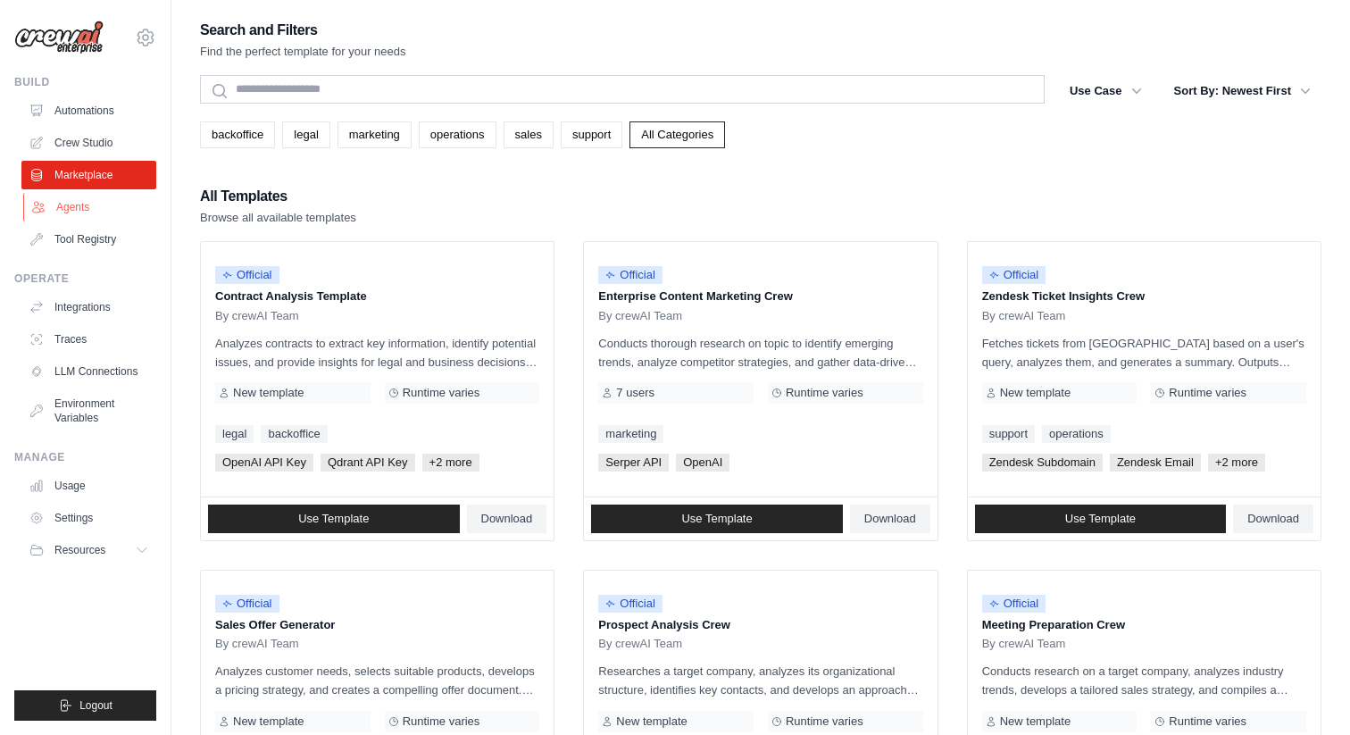
click at [79, 210] on link "Agents" at bounding box center [90, 207] width 135 height 29
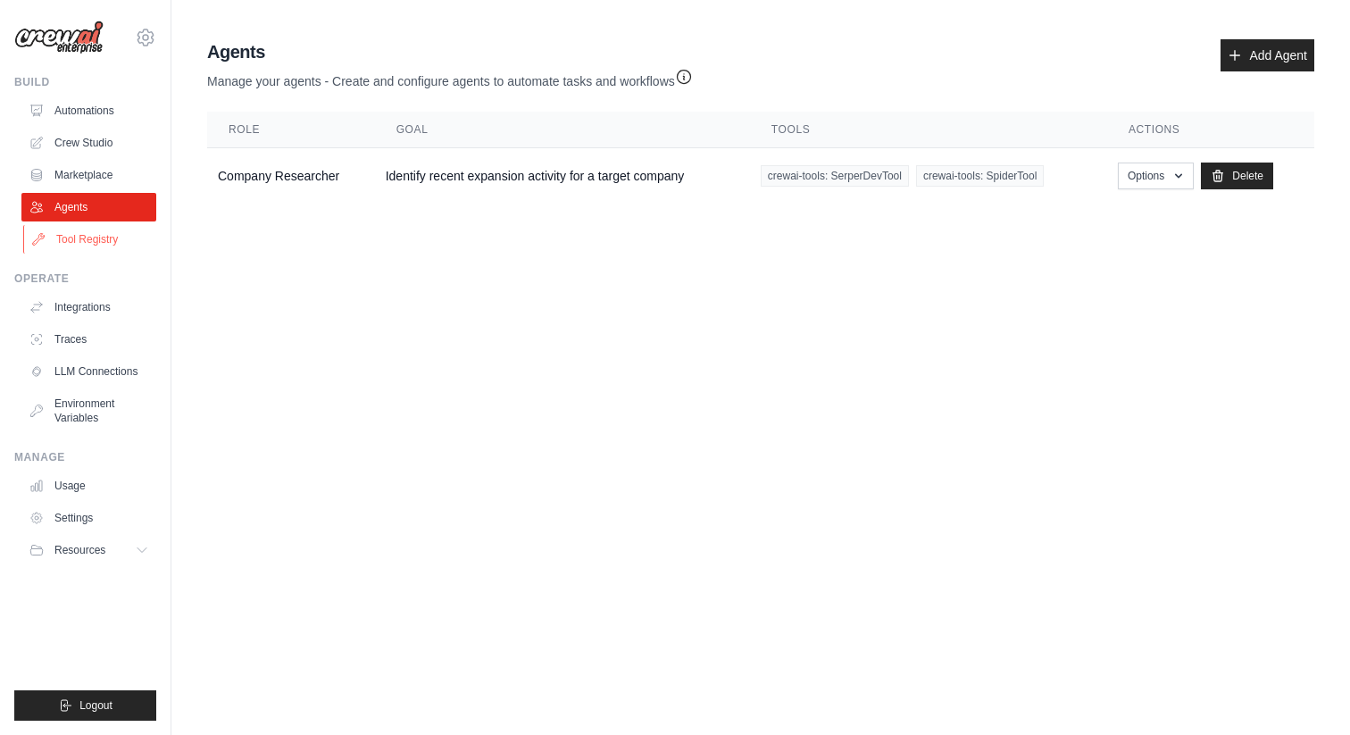
click at [107, 242] on link "Tool Registry" at bounding box center [90, 239] width 135 height 29
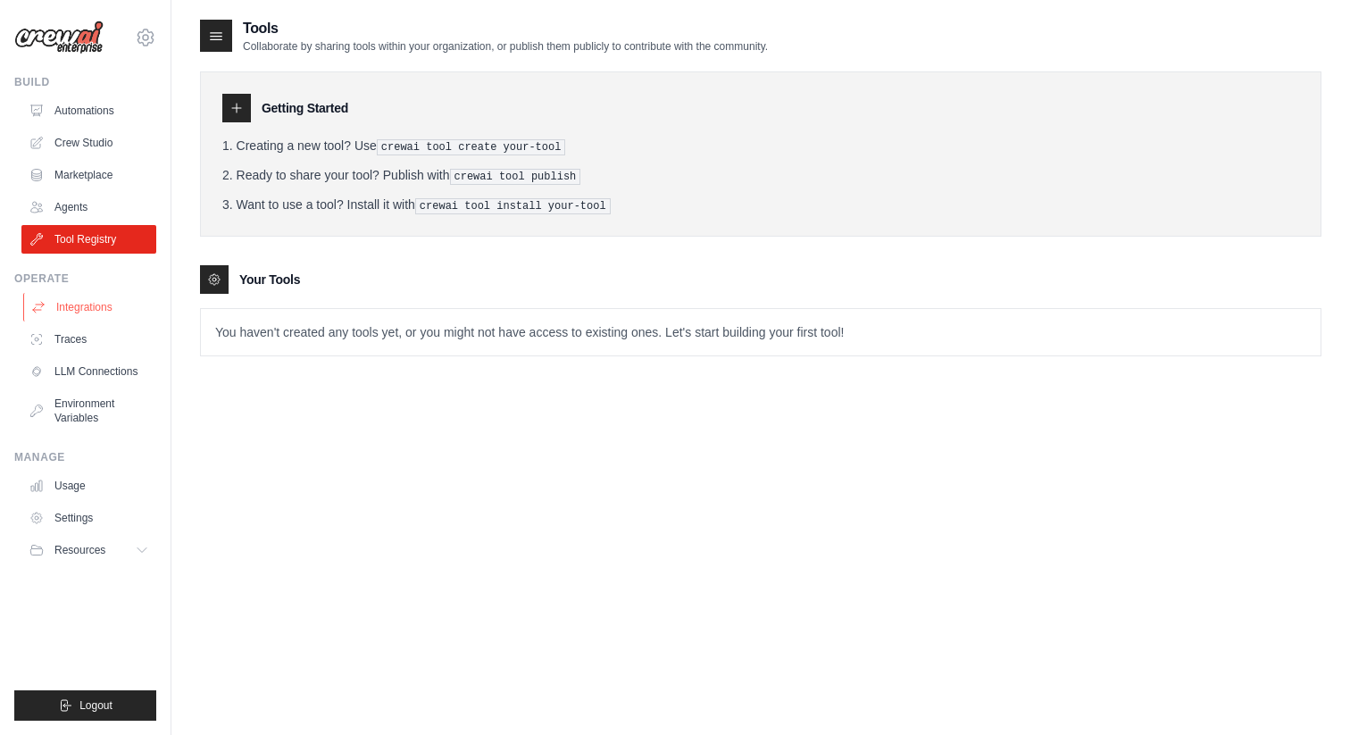
click at [120, 304] on link "Integrations" at bounding box center [90, 307] width 135 height 29
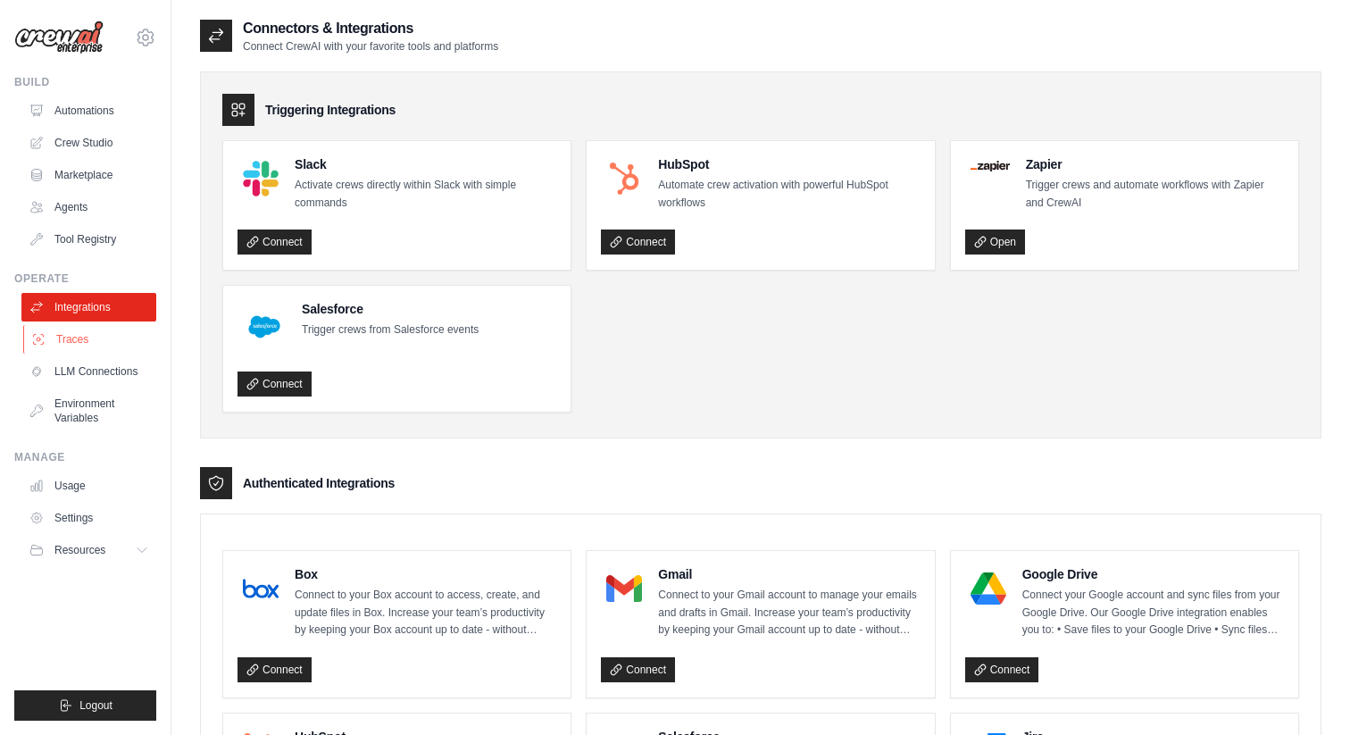
click at [72, 338] on link "Traces" at bounding box center [90, 339] width 135 height 29
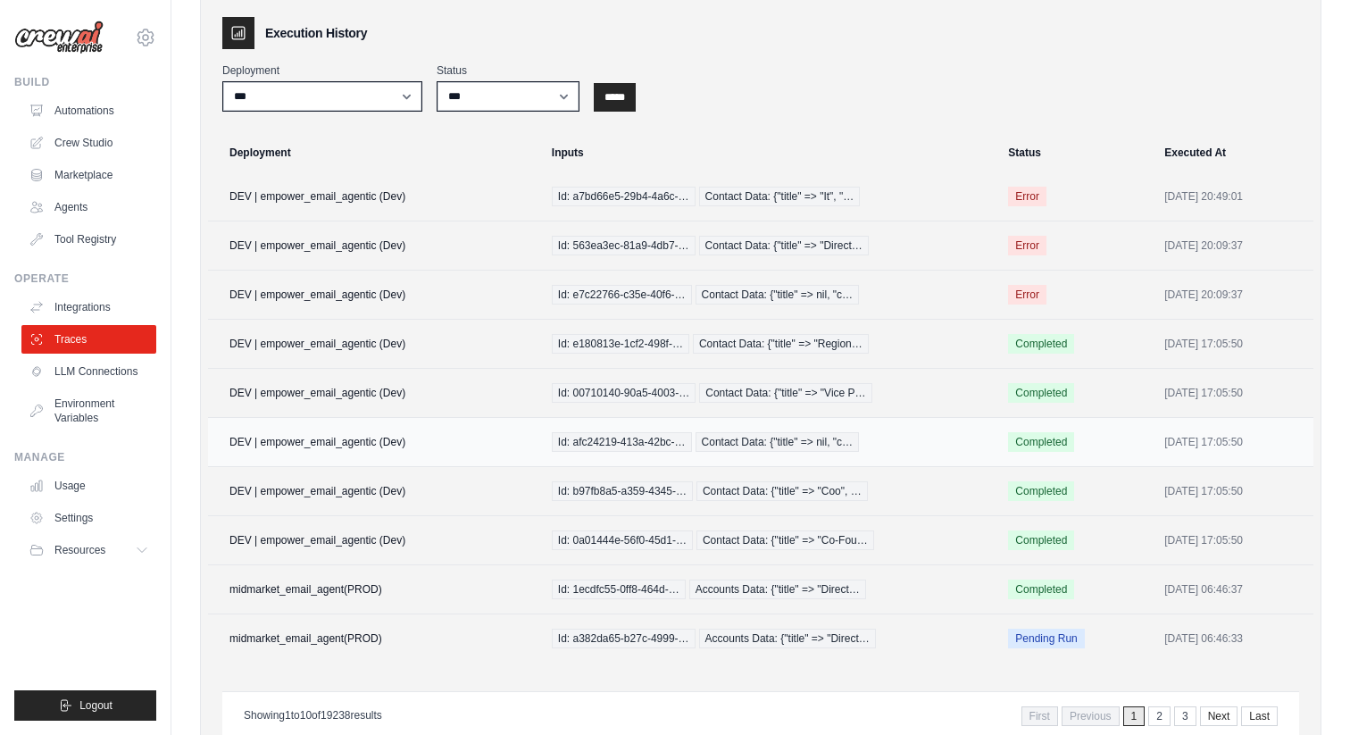
scroll to position [90, 0]
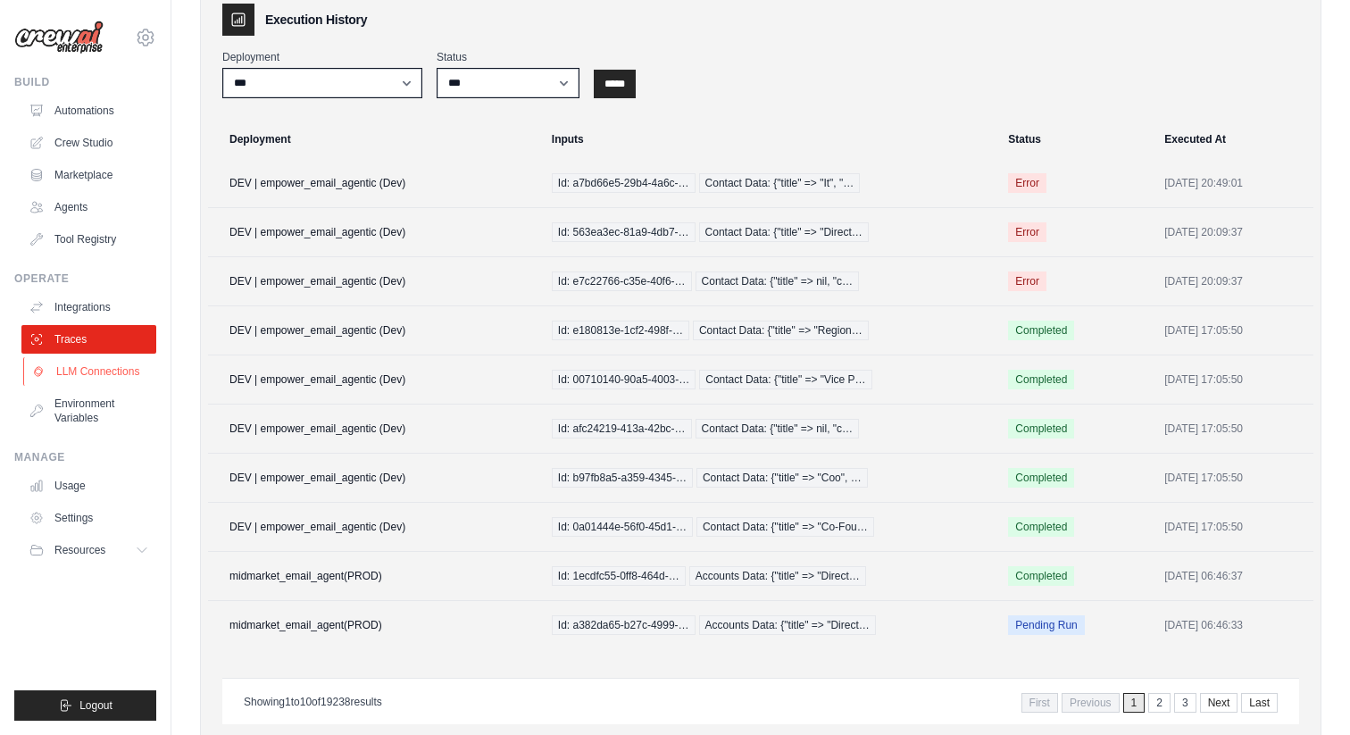
click at [122, 372] on link "LLM Connections" at bounding box center [90, 371] width 135 height 29
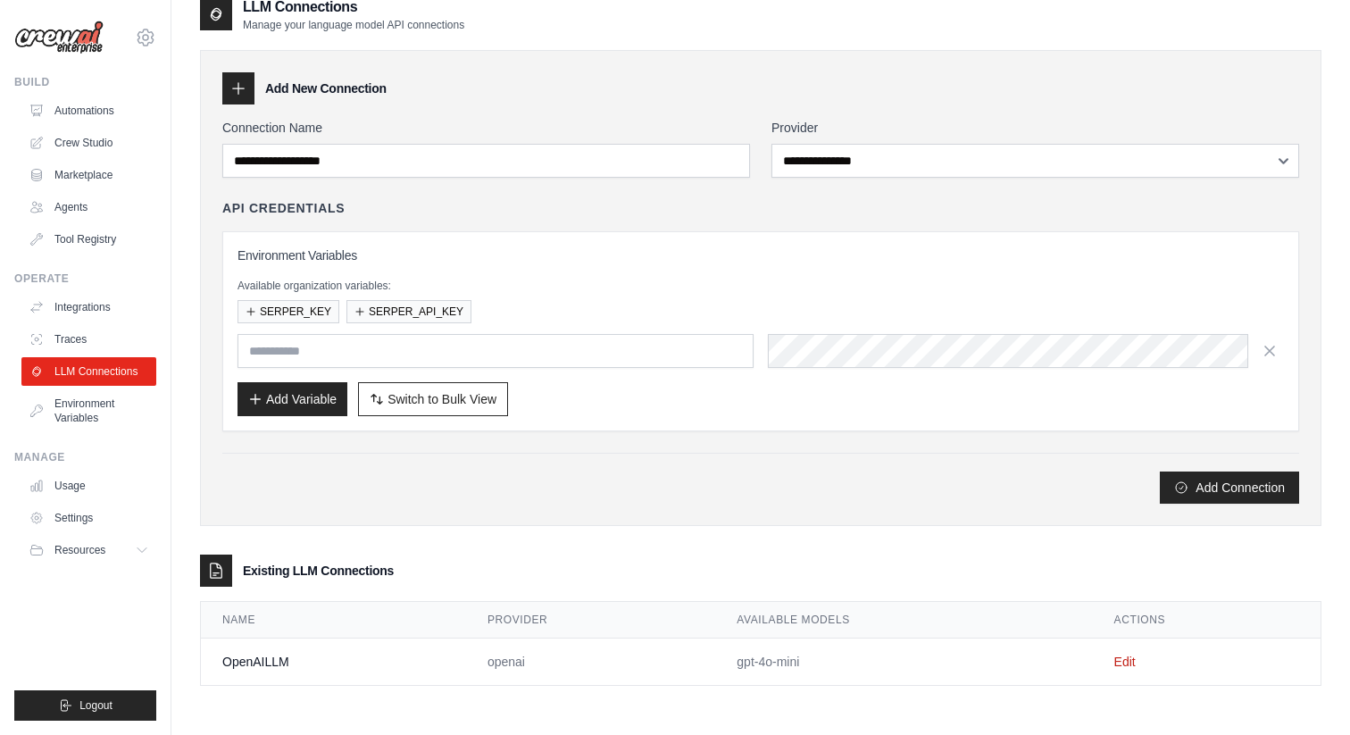
scroll to position [32, 0]
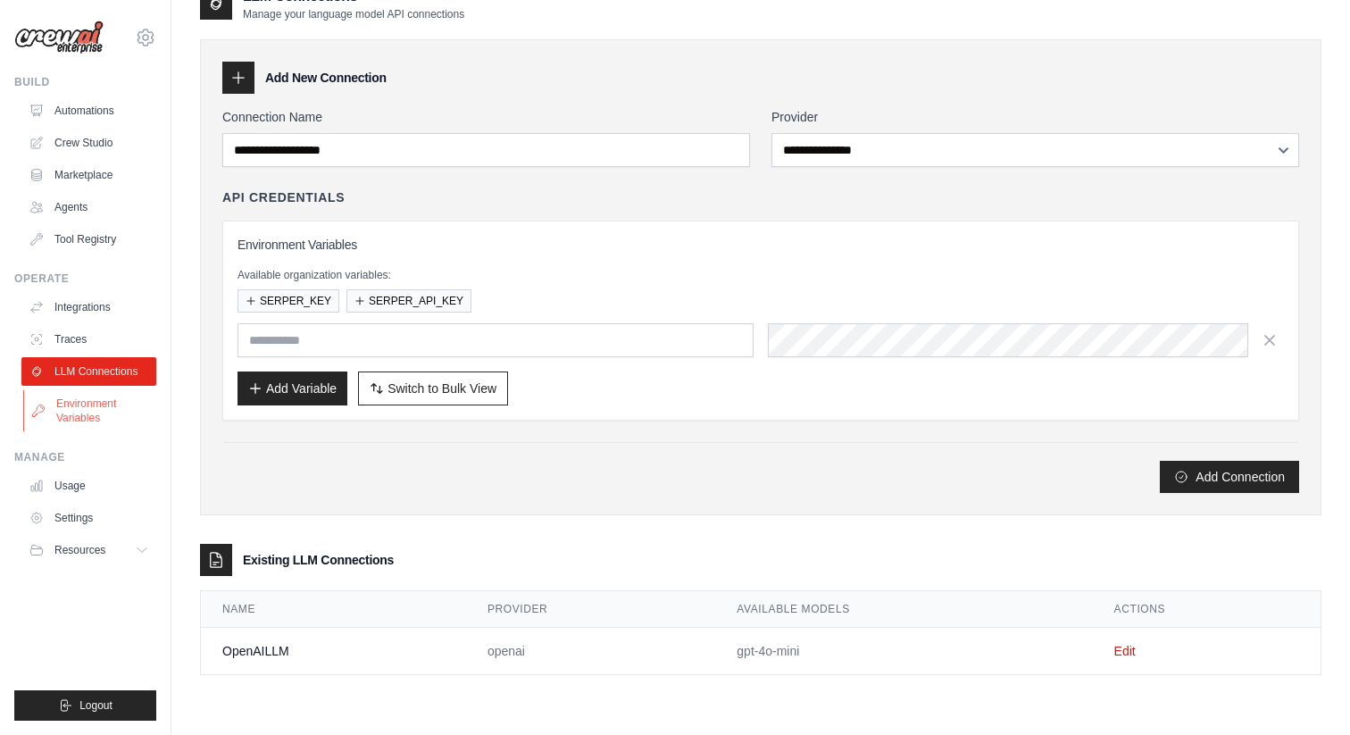
click at [99, 404] on link "Environment Variables" at bounding box center [90, 410] width 135 height 43
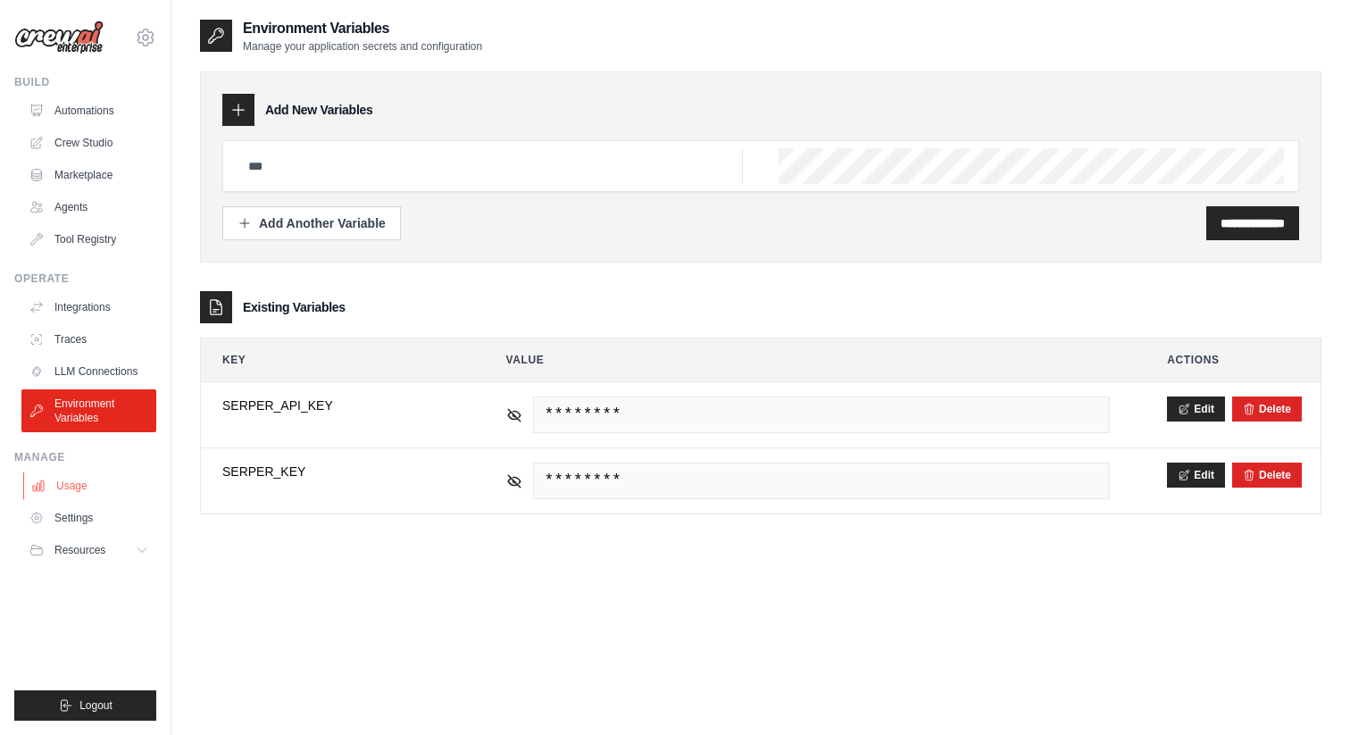
click at [69, 485] on link "Usage" at bounding box center [90, 485] width 135 height 29
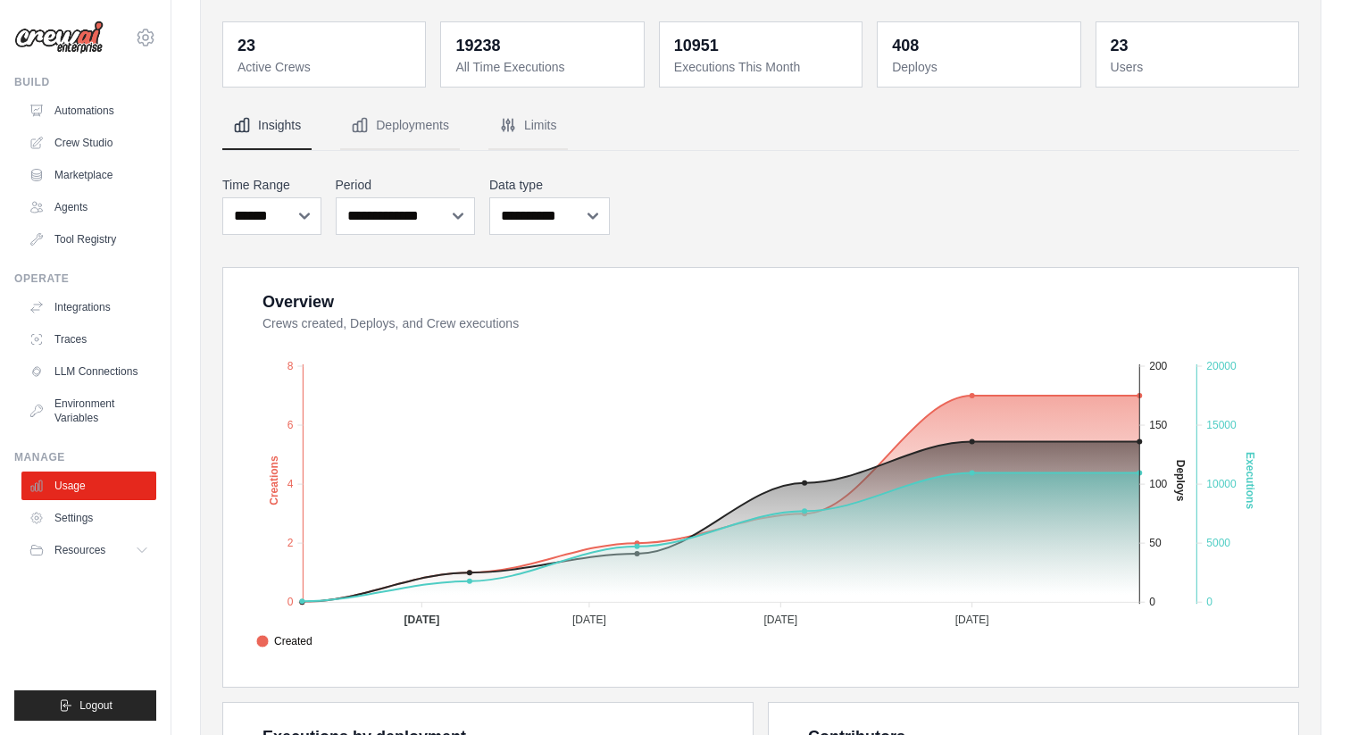
scroll to position [31, 0]
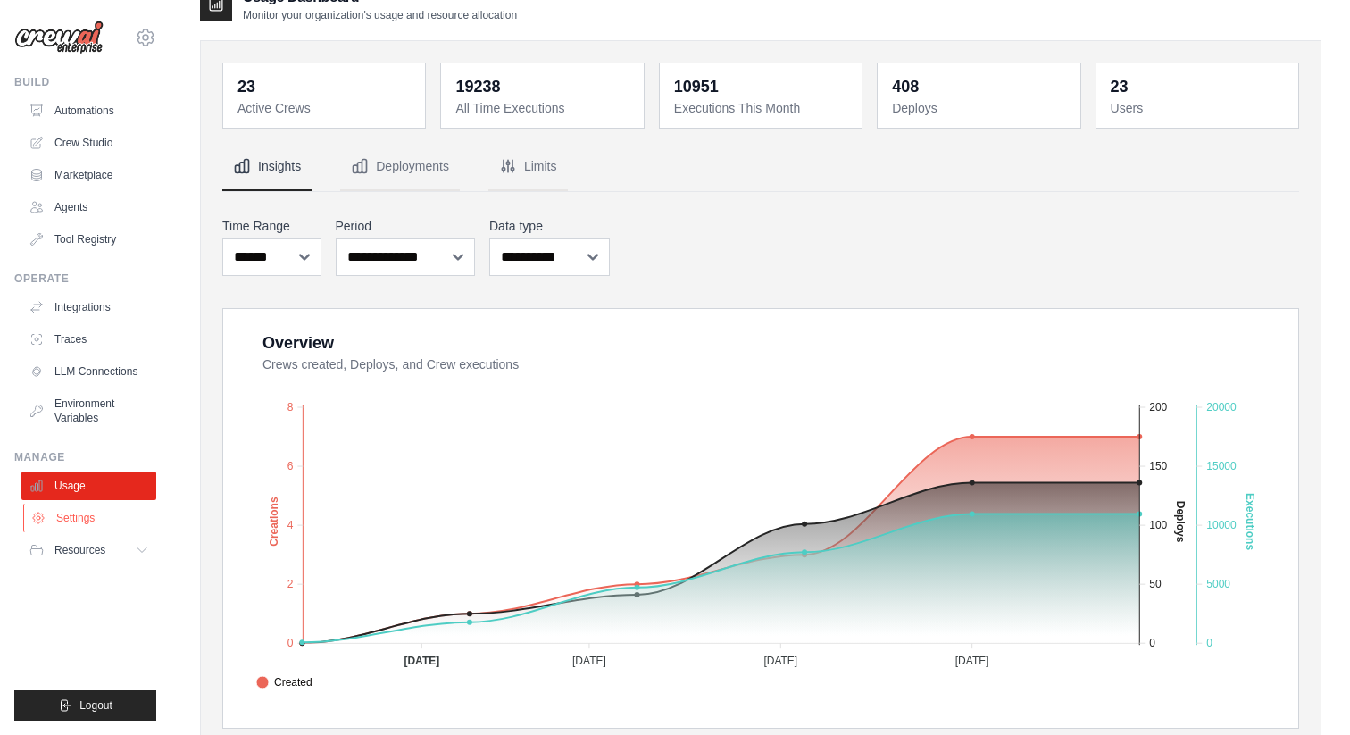
click at [102, 520] on link "Settings" at bounding box center [90, 517] width 135 height 29
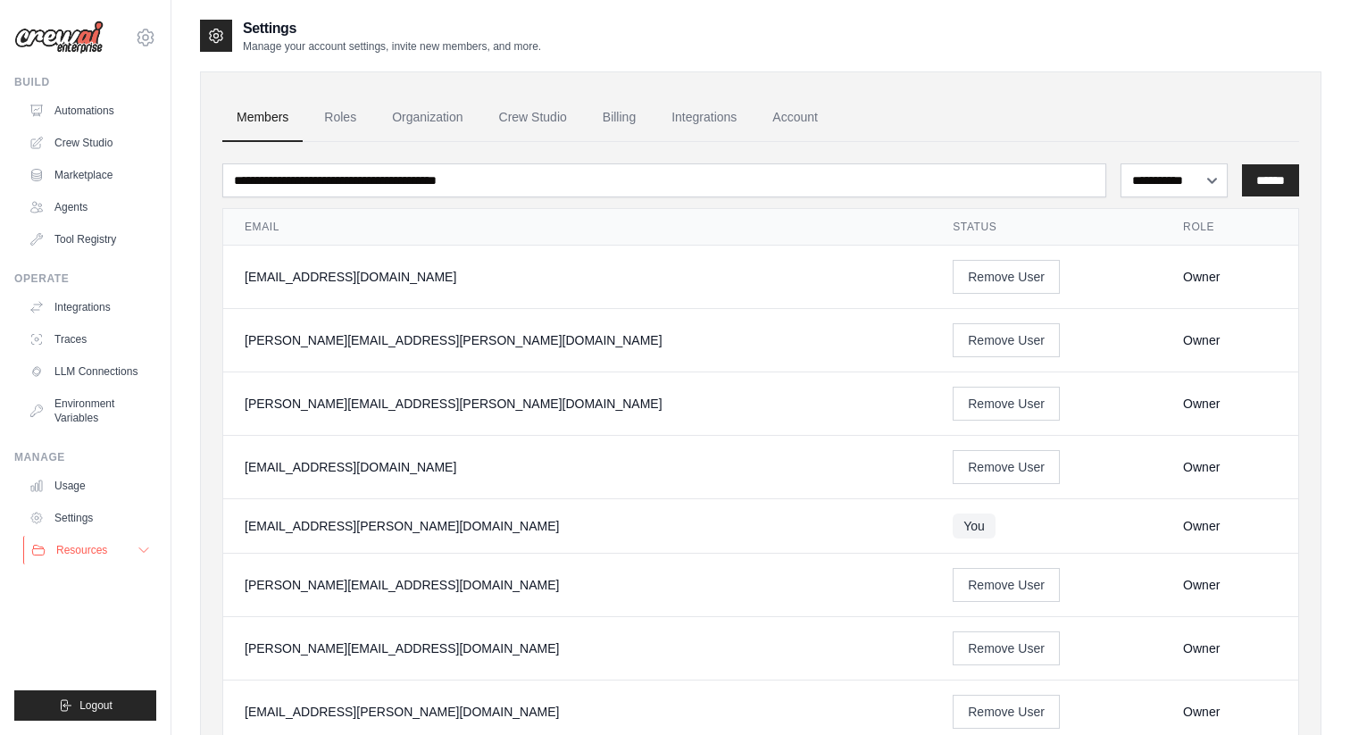
click at [80, 544] on span "Resources" at bounding box center [81, 550] width 51 height 14
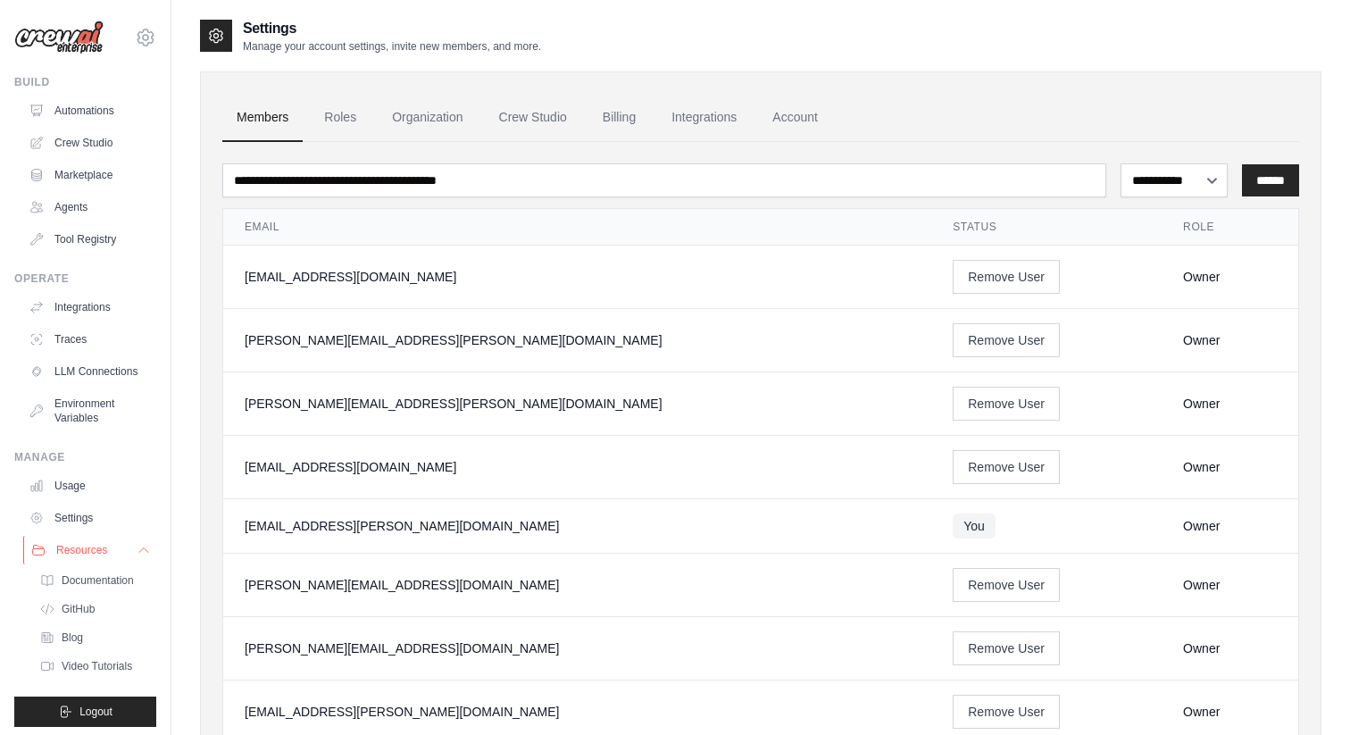
scroll to position [6, 0]
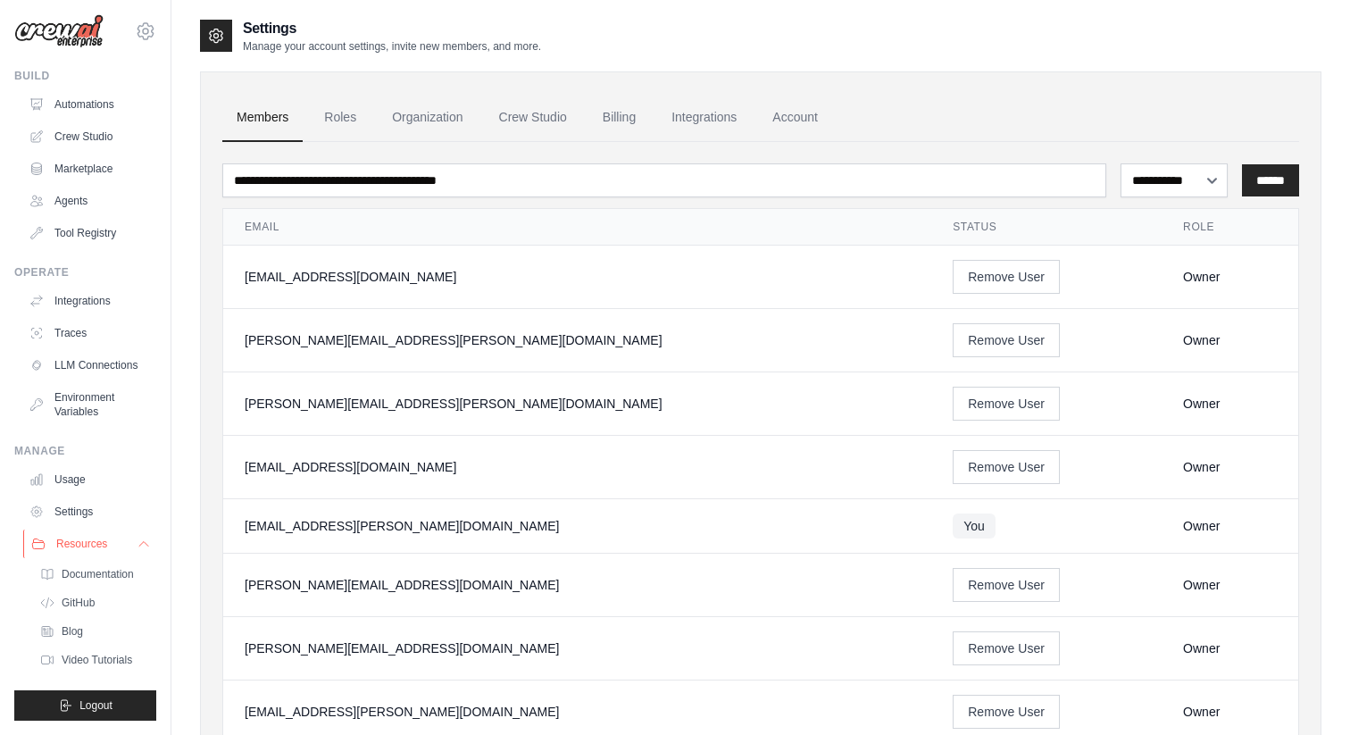
click at [137, 537] on icon at bounding box center [144, 544] width 14 height 14
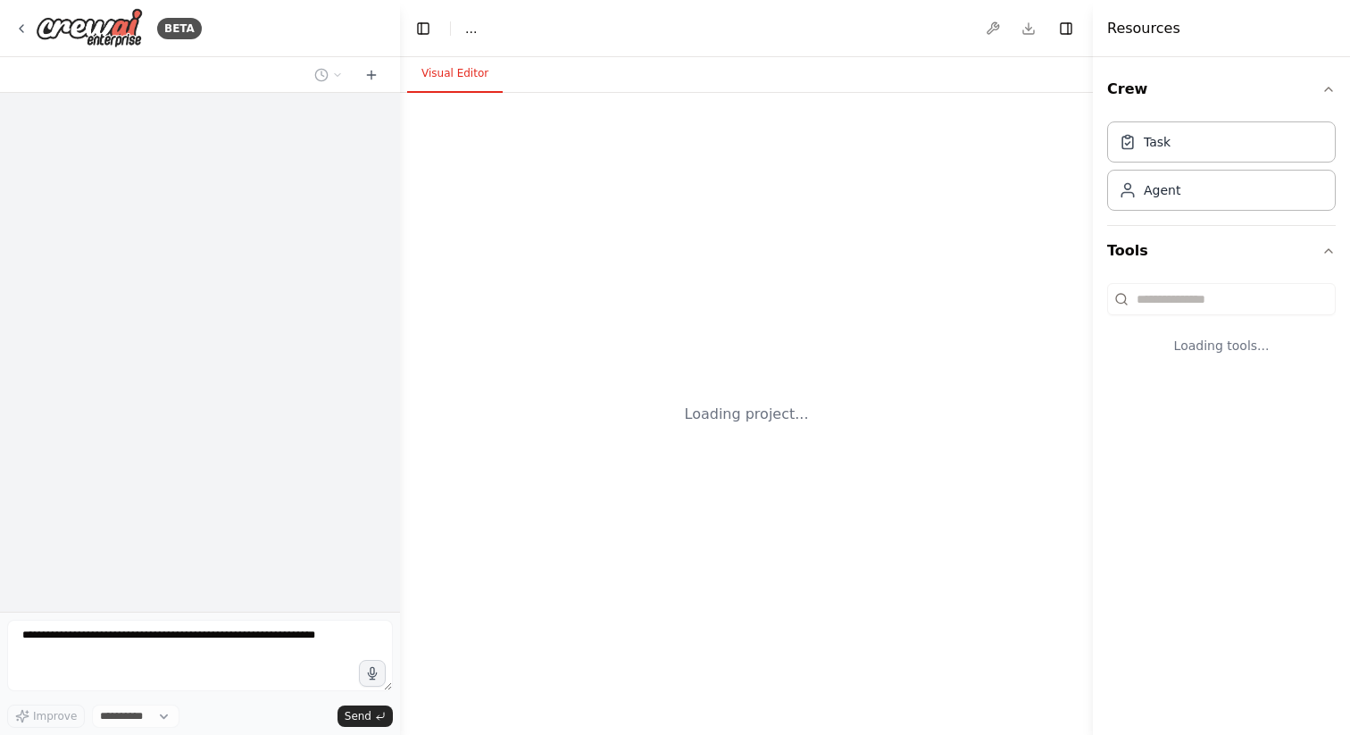
select select "****"
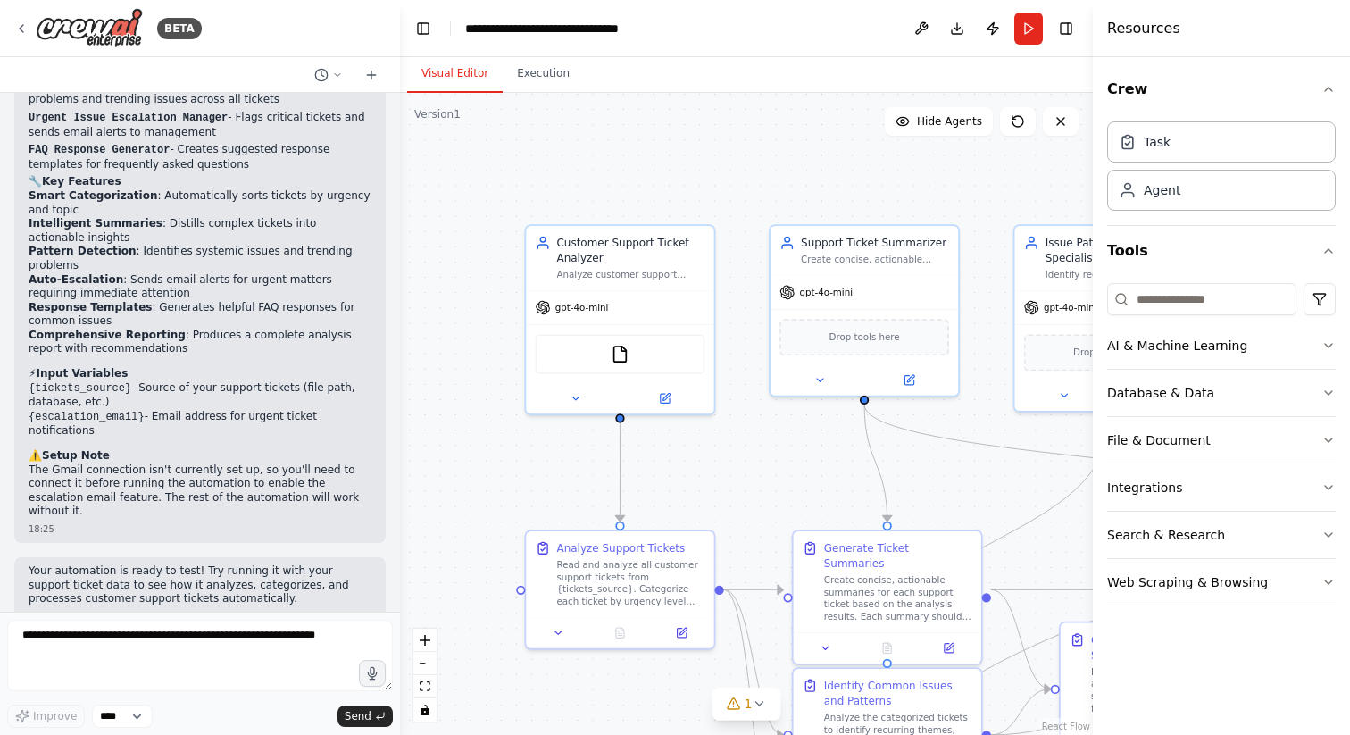
scroll to position [1933, 0]
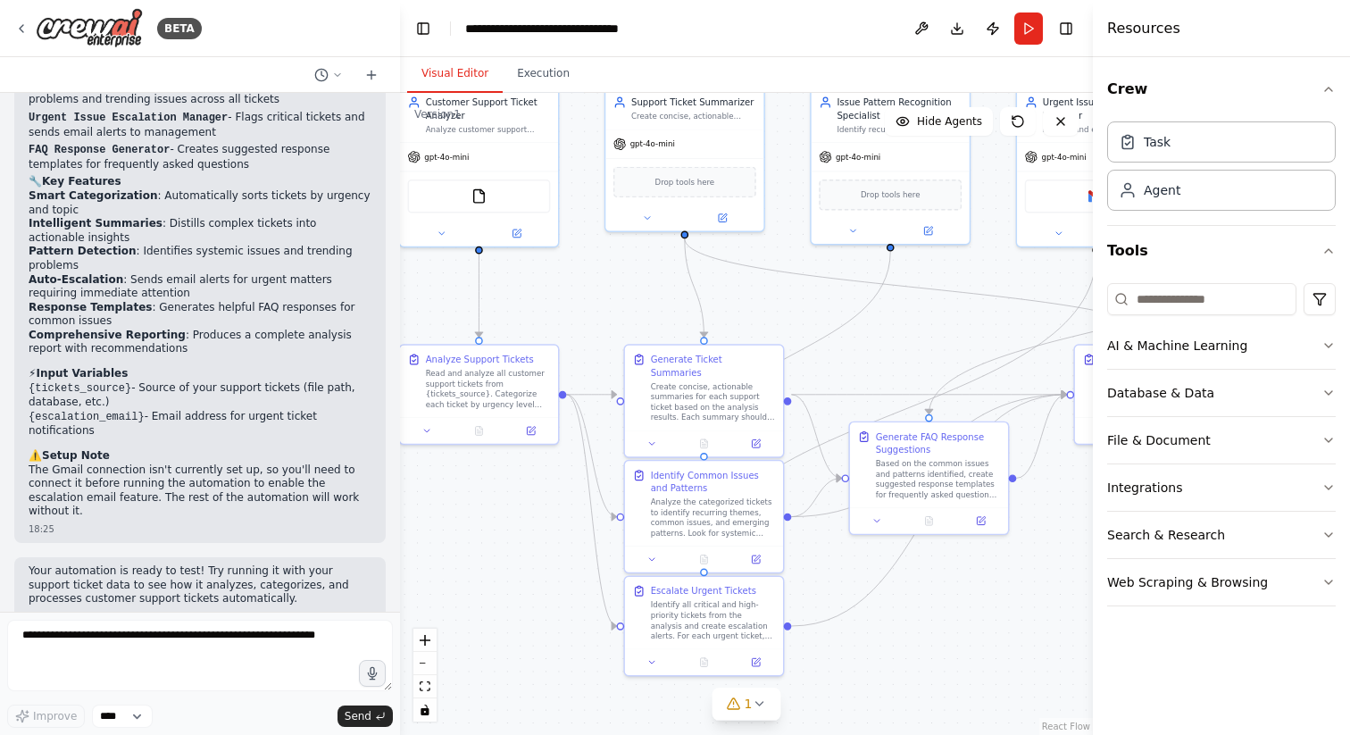
drag, startPoint x: 792, startPoint y: 473, endPoint x: 634, endPoint y: 299, distance: 235.1
click at [633, 296] on div ".deletable-edge-delete-btn { width: 20px; height: 20px; border: 0px solid #ffff…" at bounding box center [746, 414] width 693 height 642
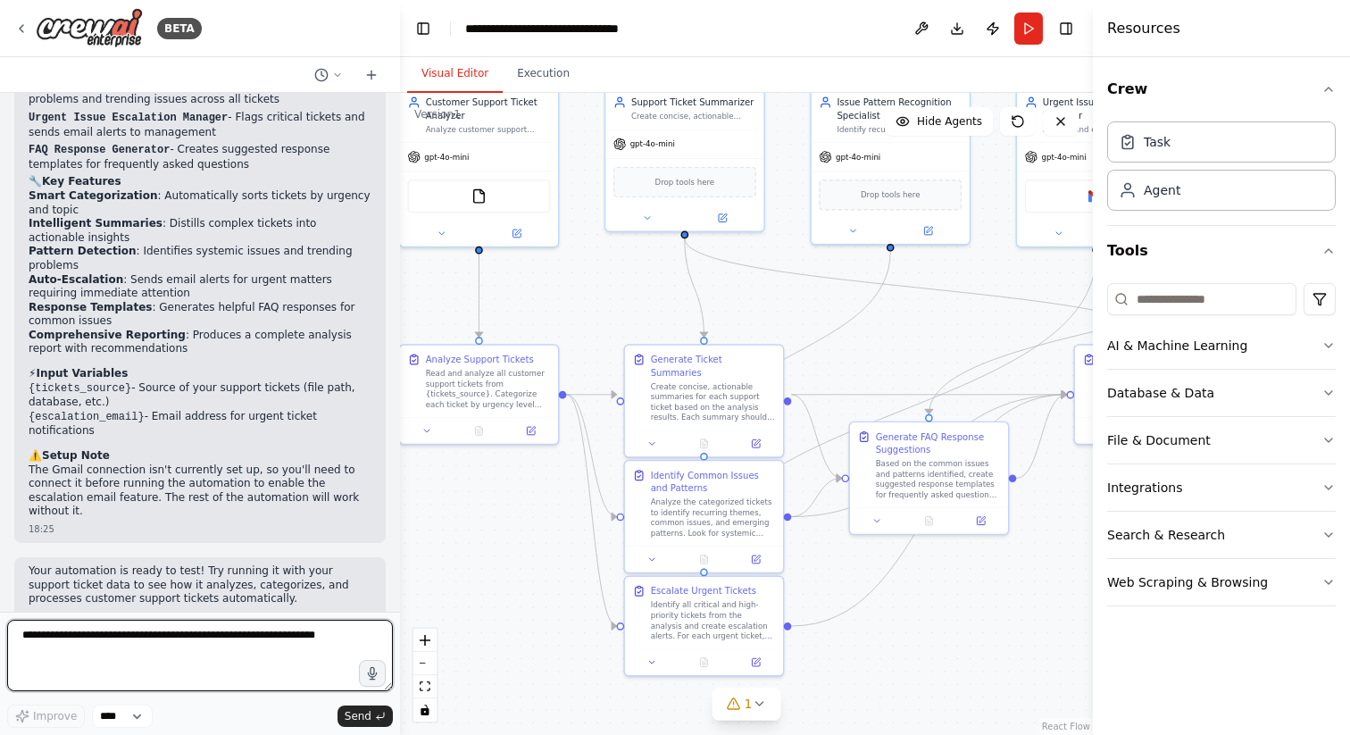
click at [159, 636] on textarea at bounding box center [200, 655] width 386 height 71
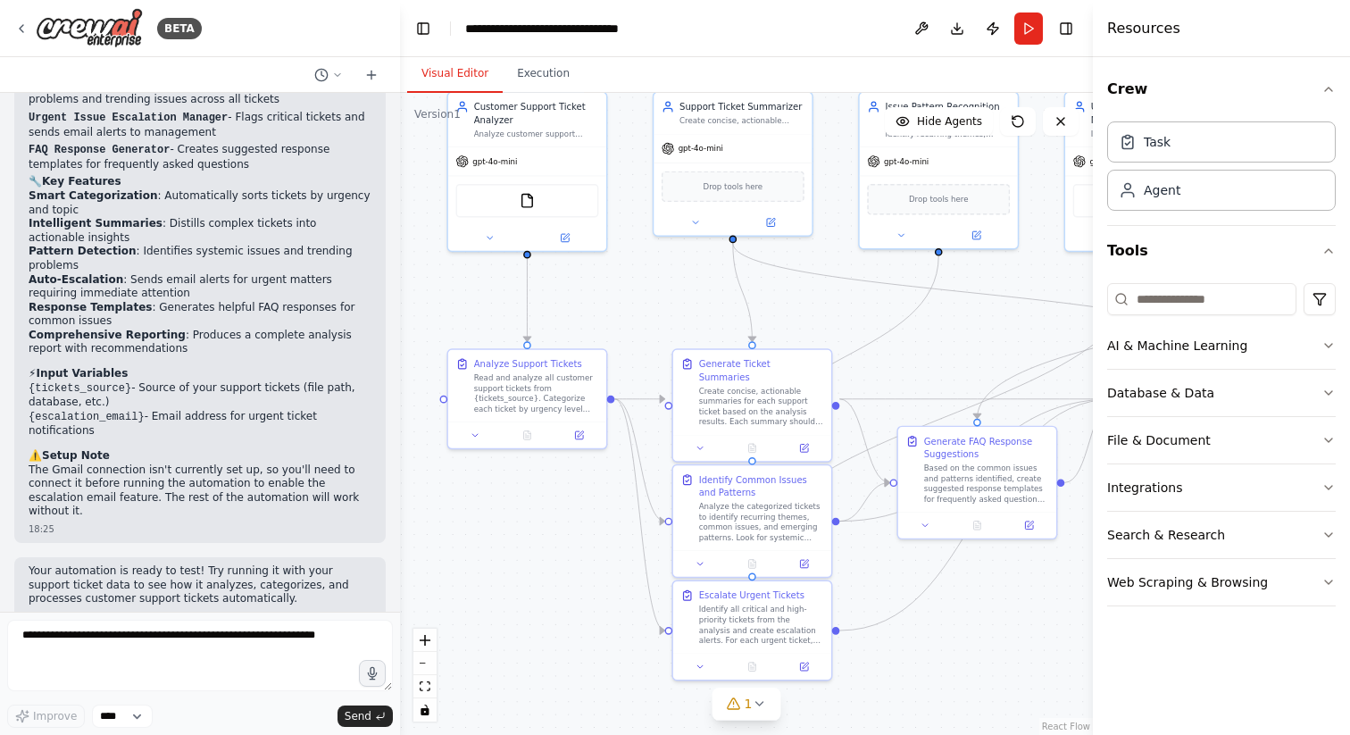
drag, startPoint x: 484, startPoint y: 527, endPoint x: 531, endPoint y: 530, distance: 47.4
click at [531, 530] on div ".deletable-edge-delete-btn { width: 20px; height: 20px; border: 0px solid #ffff…" at bounding box center [746, 414] width 693 height 642
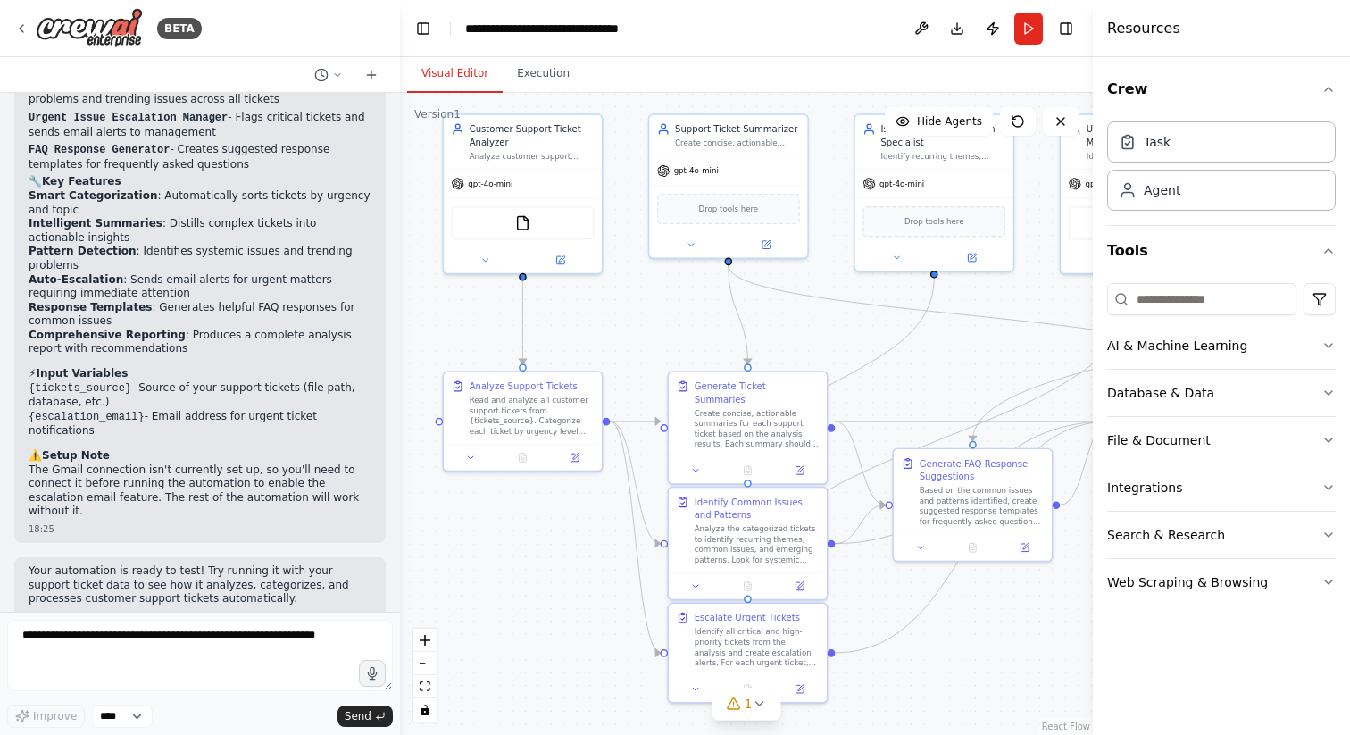
drag, startPoint x: 562, startPoint y: 573, endPoint x: 558, endPoint y: 596, distance: 23.5
click at [558, 596] on div ".deletable-edge-delete-btn { width: 20px; height: 20px; border: 0px solid #ffff…" at bounding box center [746, 414] width 693 height 642
click at [29, 32] on div "BETA" at bounding box center [107, 28] width 187 height 40
